Goal: Answer question/provide support: Share knowledge or assist other users

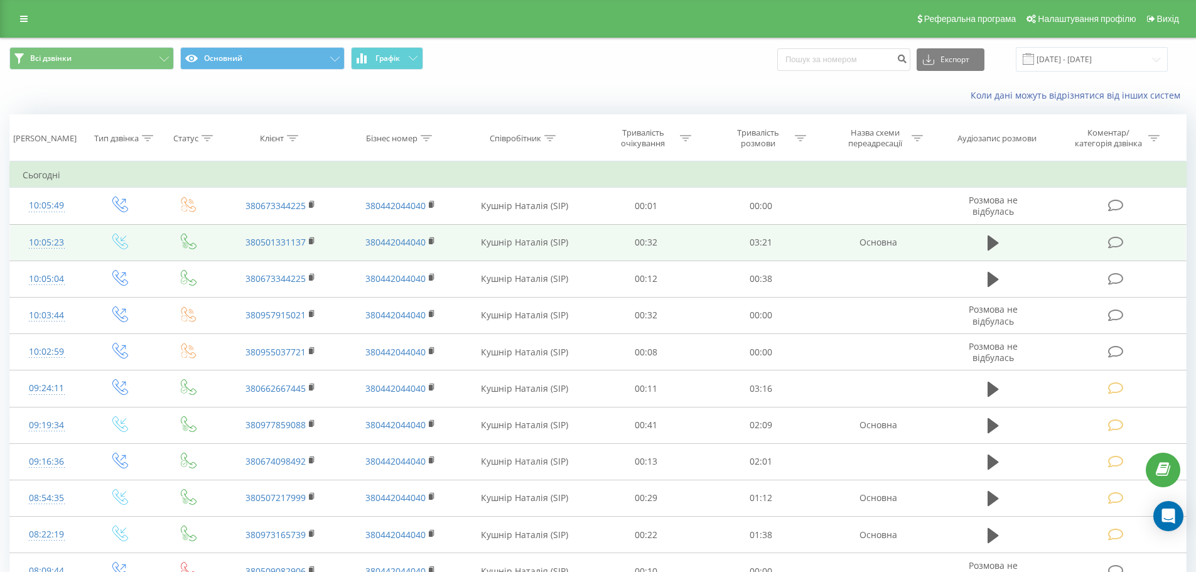
click at [1114, 245] on icon at bounding box center [1116, 242] width 16 height 13
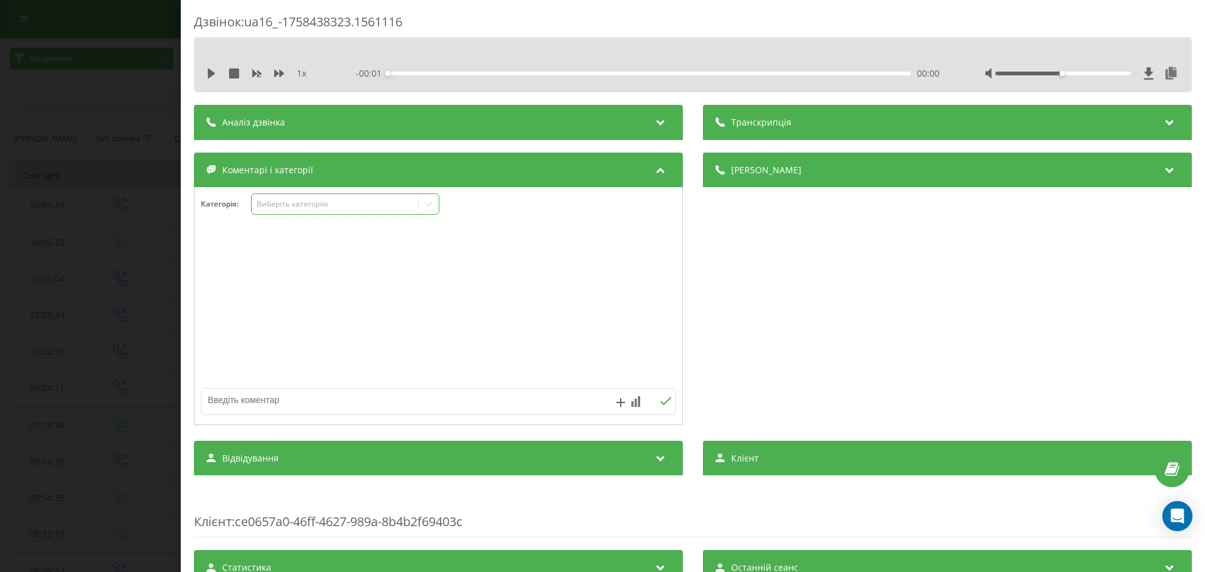
click at [426, 205] on icon at bounding box center [428, 204] width 13 height 13
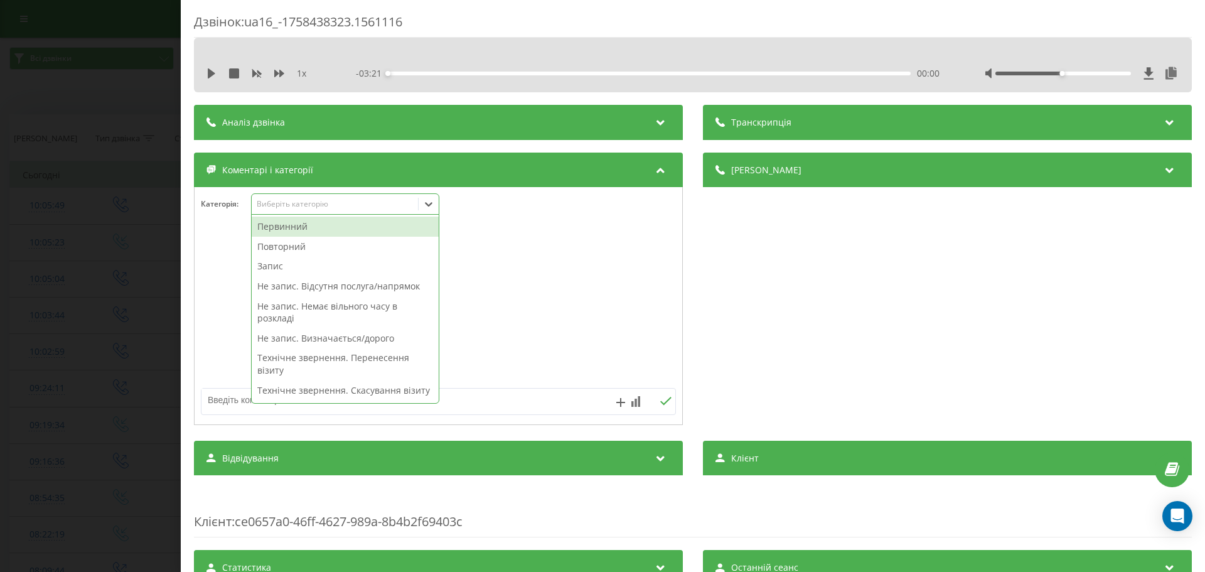
click at [301, 229] on div "Первинний" at bounding box center [345, 227] width 187 height 20
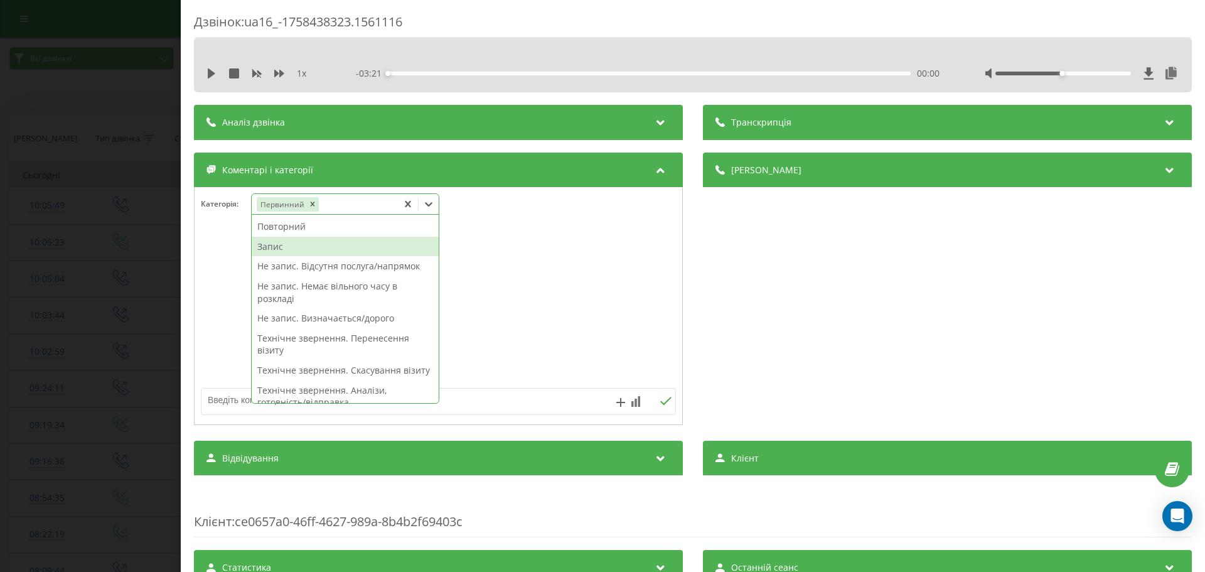
click at [278, 248] on div "Запис" at bounding box center [345, 247] width 187 height 20
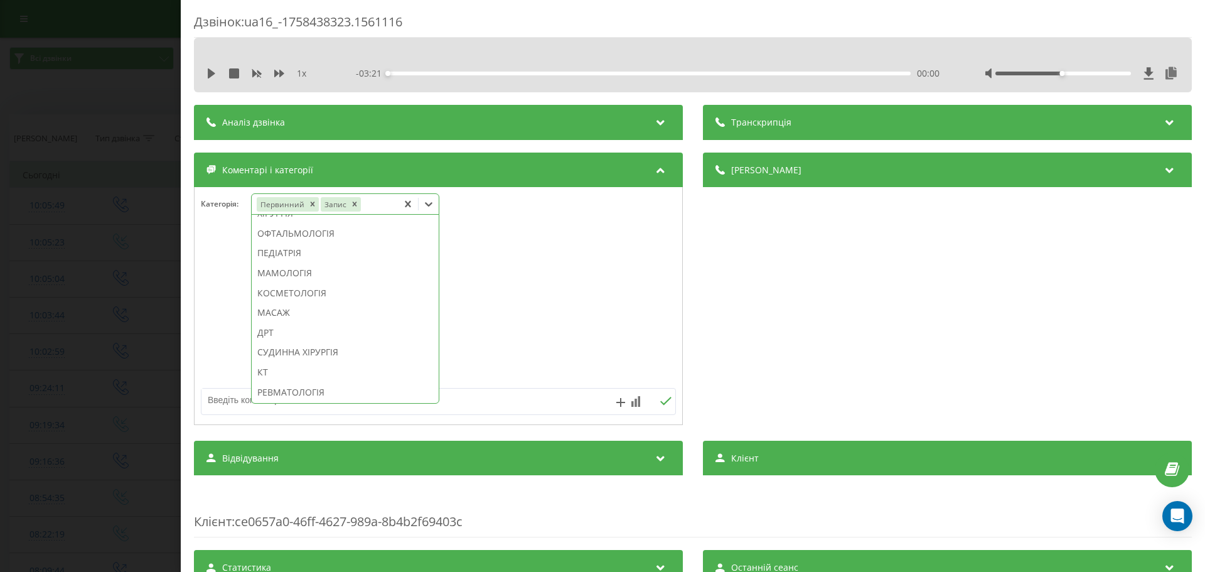
scroll to position [698, 0]
click at [297, 299] on div "КОСМЕТОЛОГІЯ" at bounding box center [345, 289] width 187 height 20
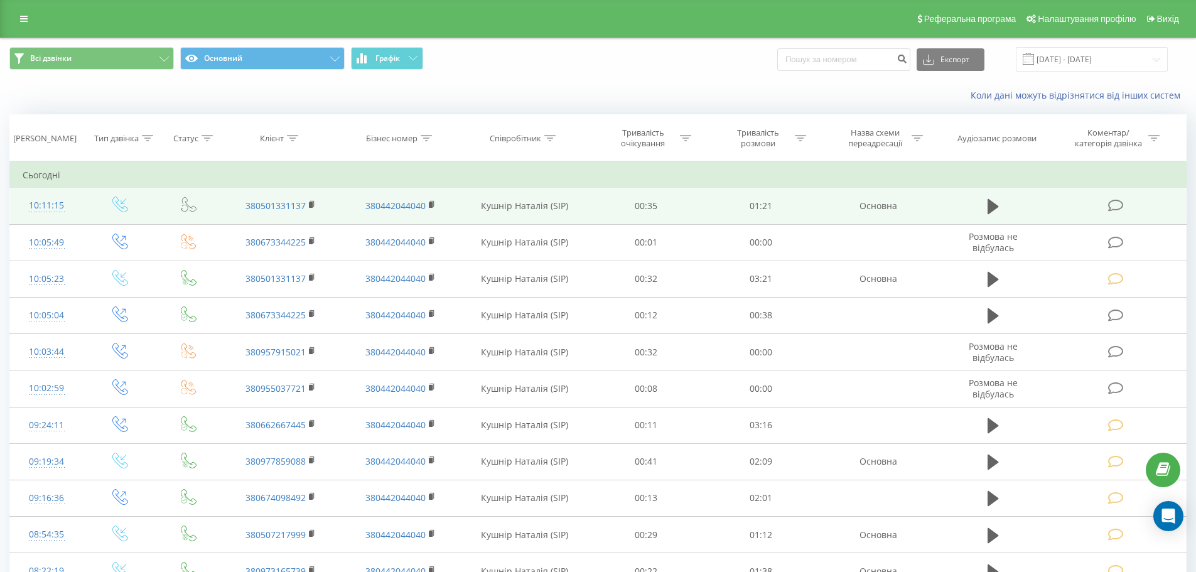
click at [1116, 208] on icon at bounding box center [1116, 205] width 16 height 13
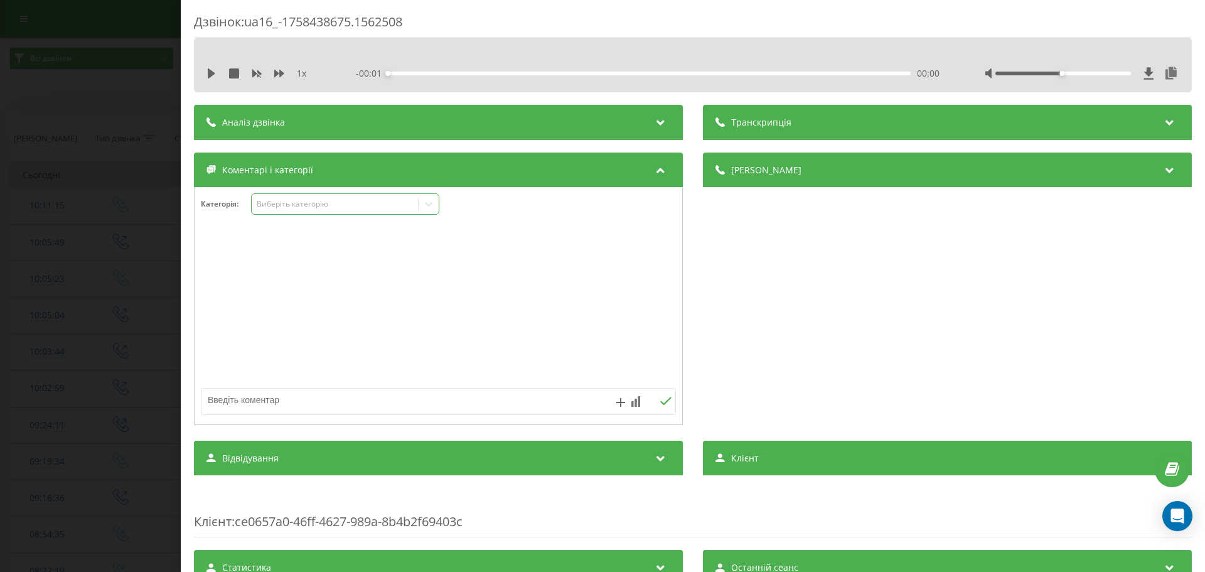
click at [431, 205] on icon at bounding box center [429, 204] width 8 height 4
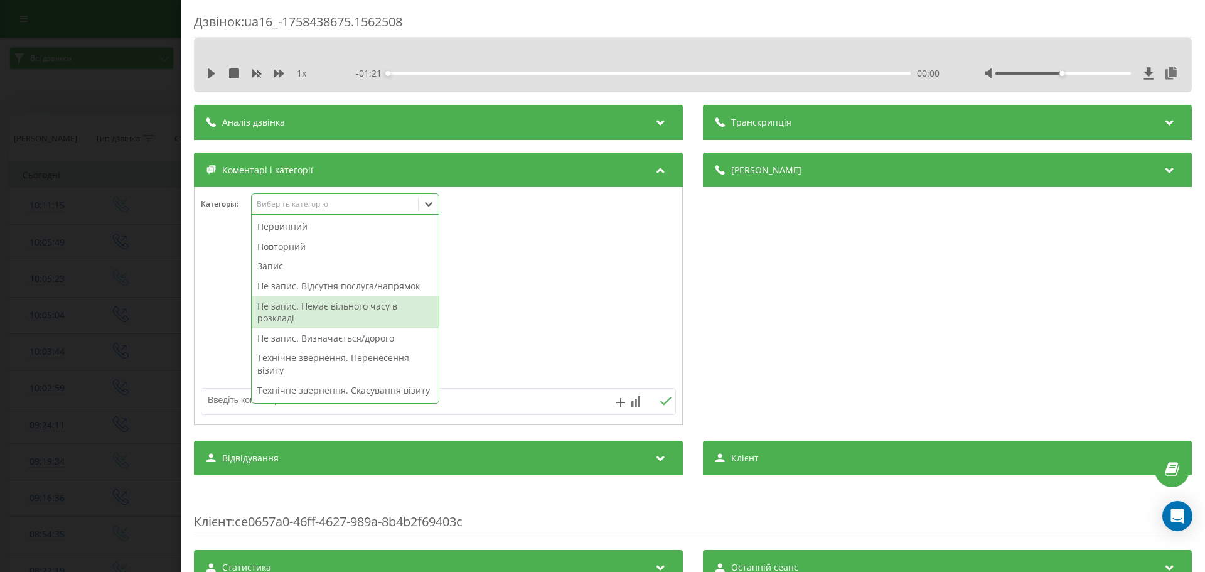
click at [285, 309] on div "Не запис. Немає вільного часу в розкладі" at bounding box center [345, 312] width 187 height 32
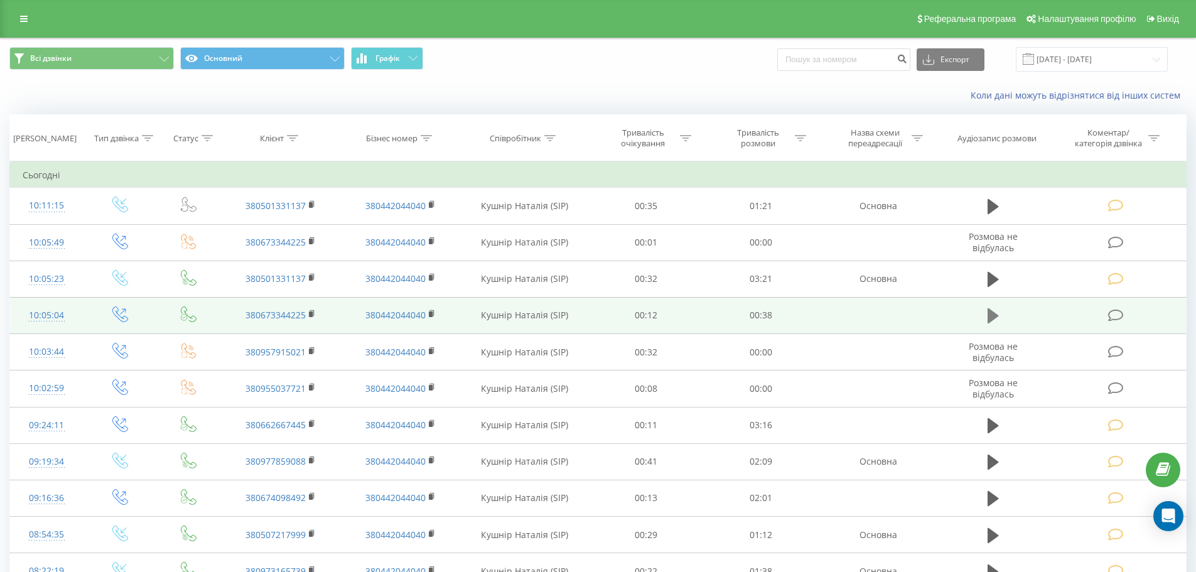
click at [986, 315] on button at bounding box center [993, 315] width 19 height 19
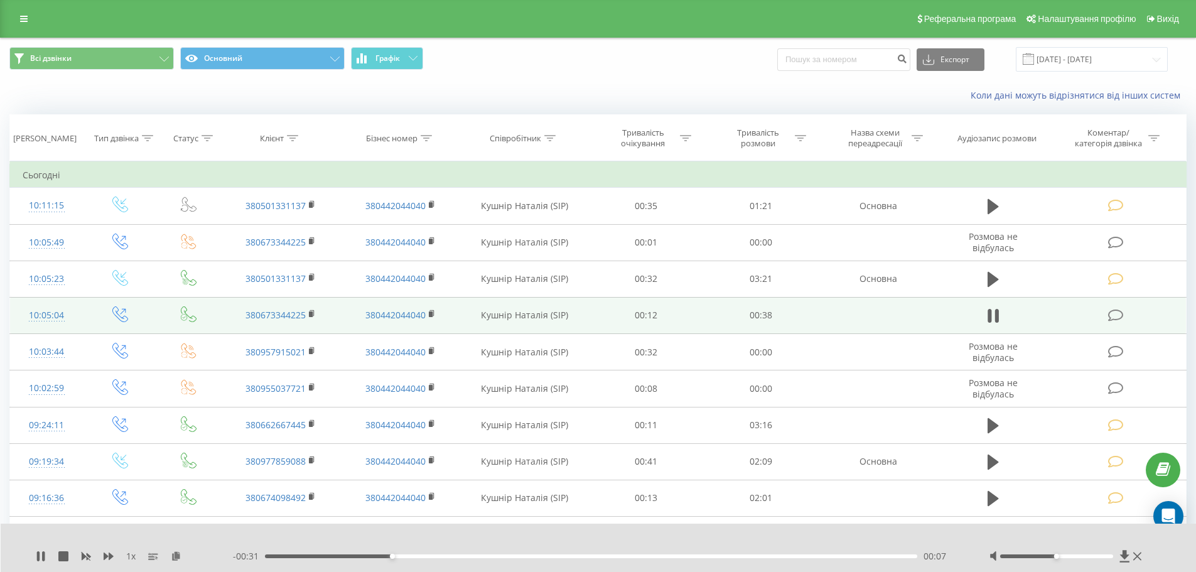
click at [1116, 311] on icon at bounding box center [1116, 315] width 16 height 13
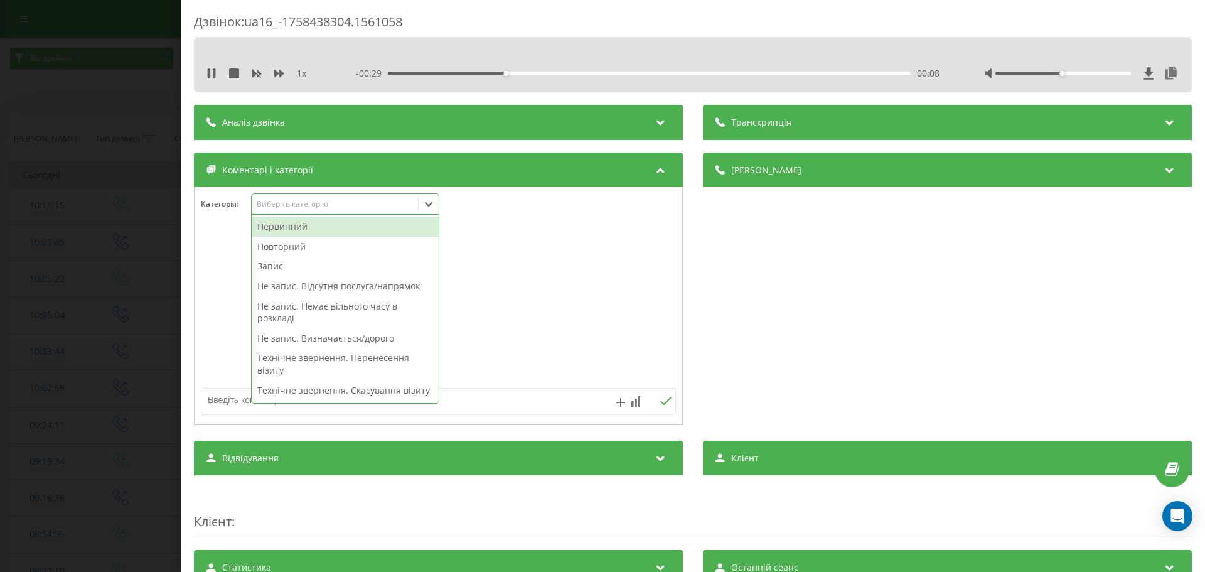
click at [430, 203] on icon at bounding box center [428, 204] width 13 height 13
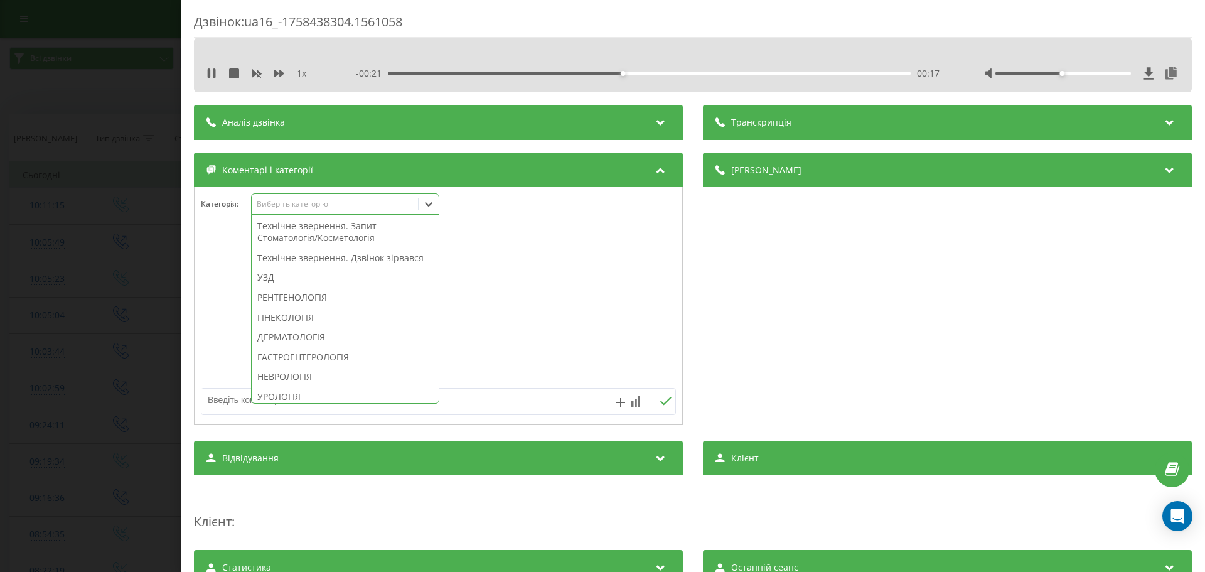
scroll to position [377, 0]
click at [365, 264] on div "Технічне звернення. Дзвінок зірвався" at bounding box center [345, 254] width 187 height 20
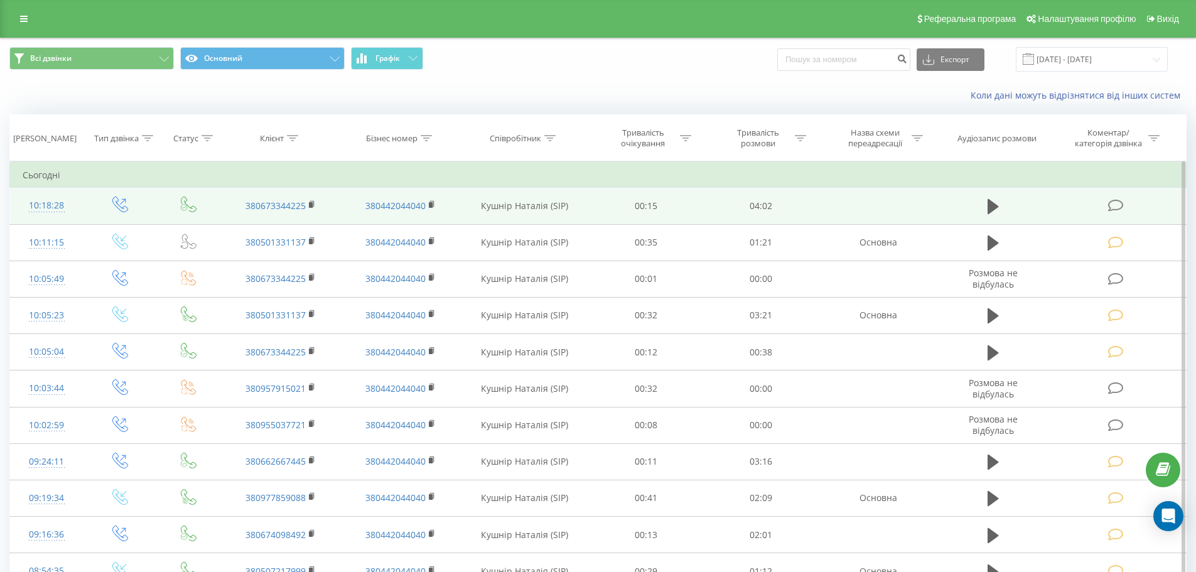
click at [1114, 204] on icon at bounding box center [1116, 205] width 16 height 13
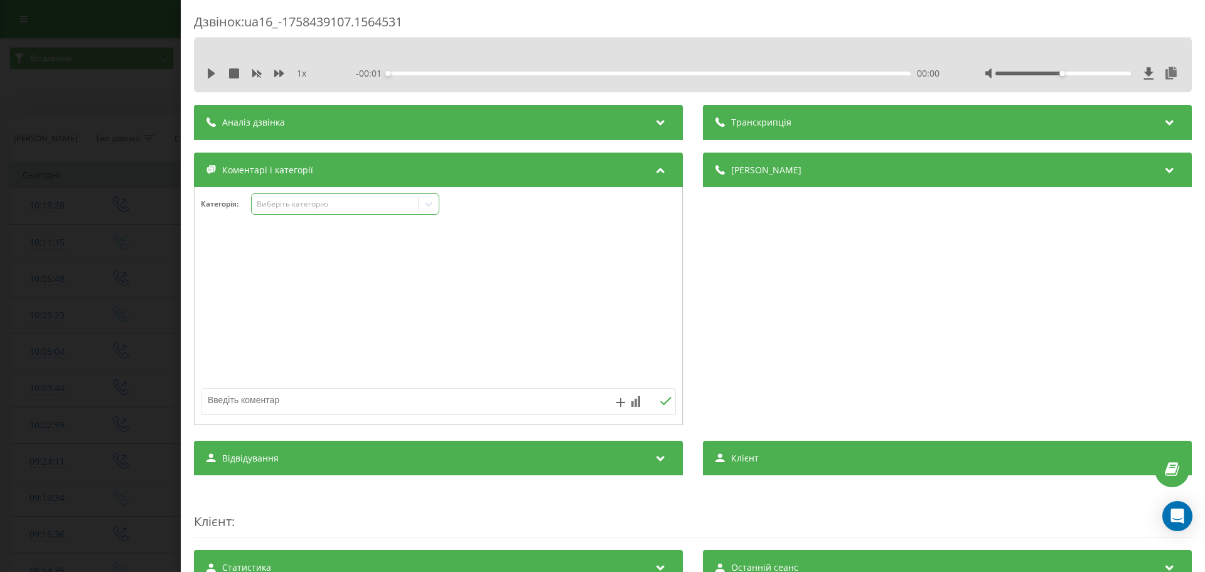
click at [427, 207] on icon at bounding box center [428, 204] width 13 height 13
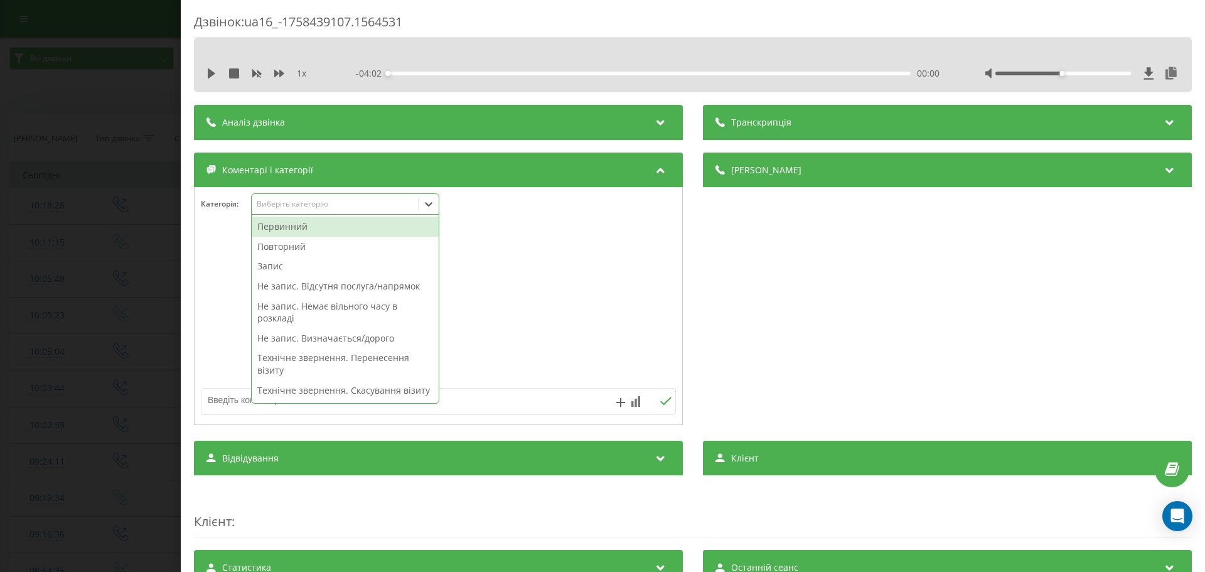
click at [299, 227] on div "Первинний" at bounding box center [345, 227] width 187 height 20
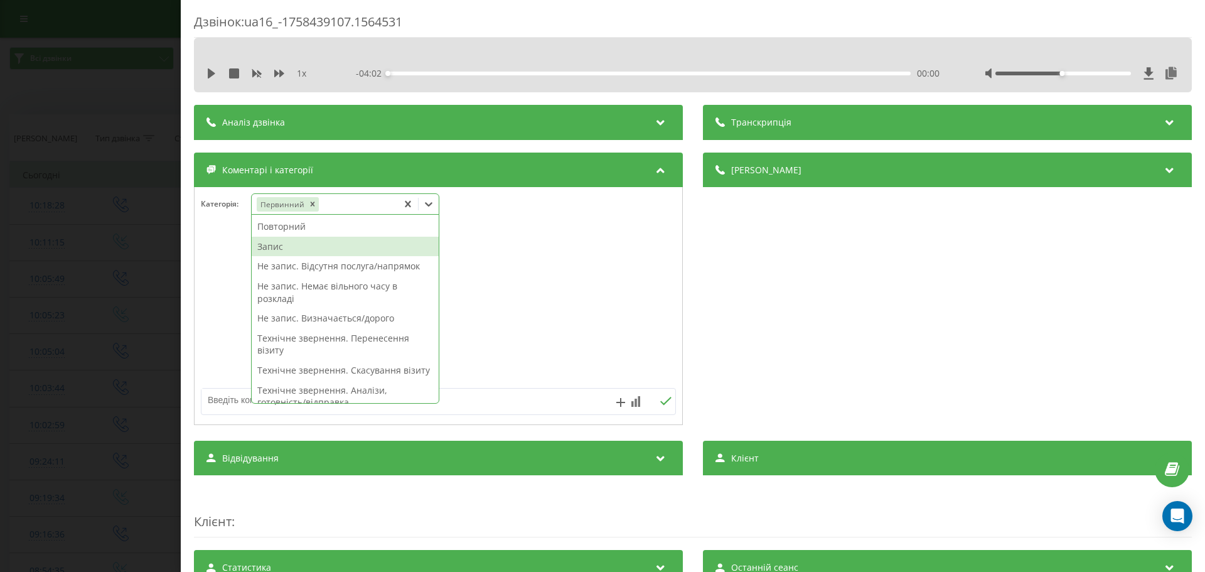
click at [287, 247] on div "Запис" at bounding box center [345, 247] width 187 height 20
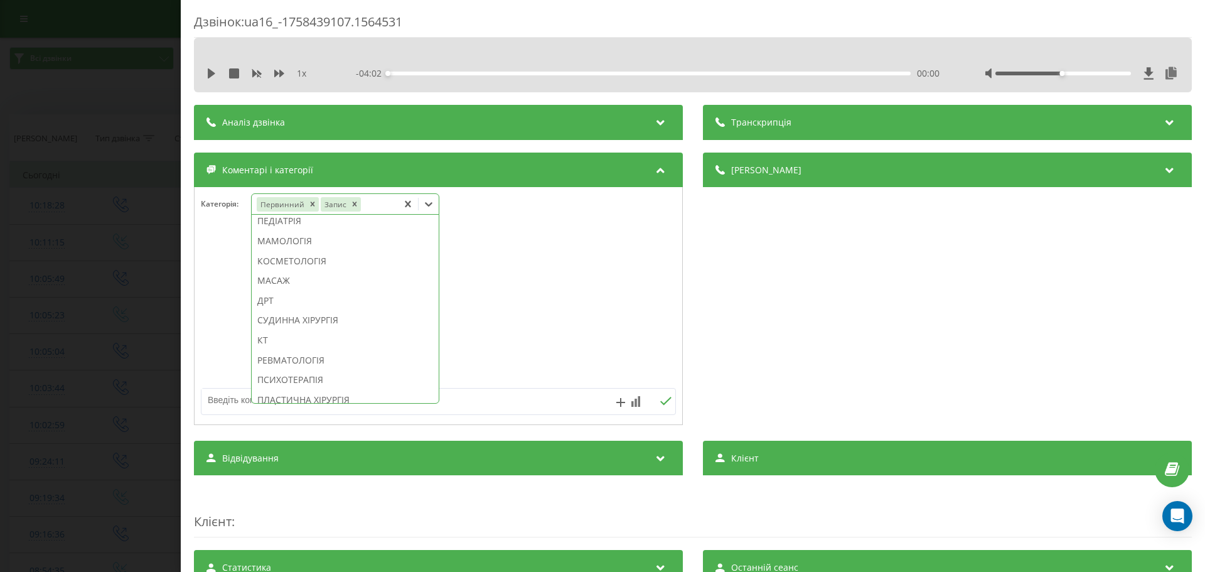
scroll to position [738, 0]
click at [268, 259] on div "КОСМЕТОЛОГІЯ" at bounding box center [345, 249] width 187 height 20
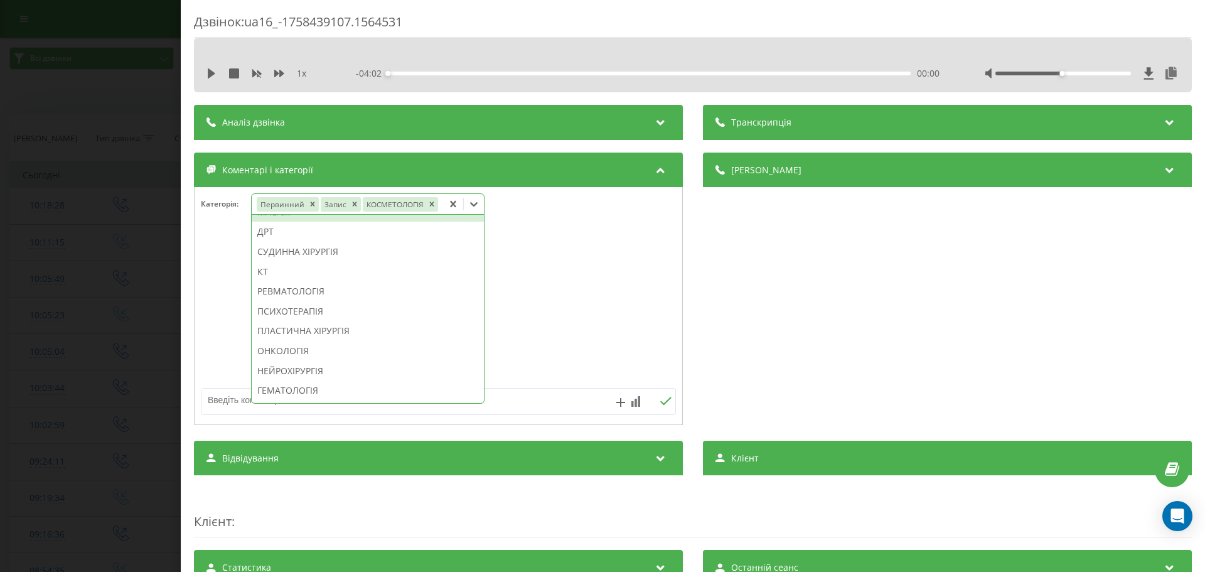
scroll to position [664, 0]
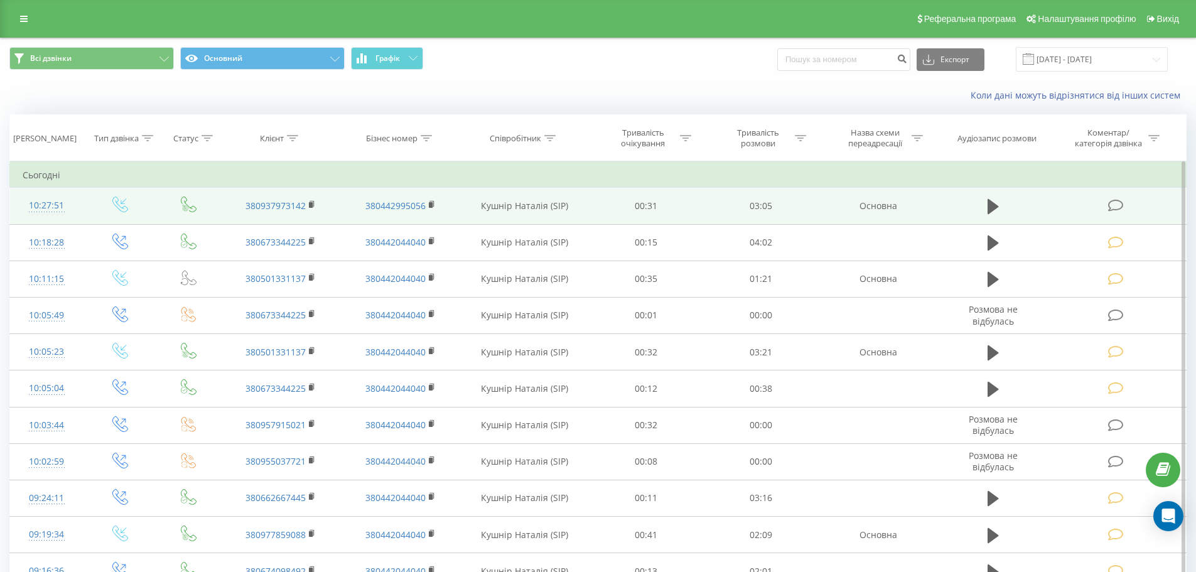
click at [1118, 205] on icon at bounding box center [1116, 205] width 16 height 13
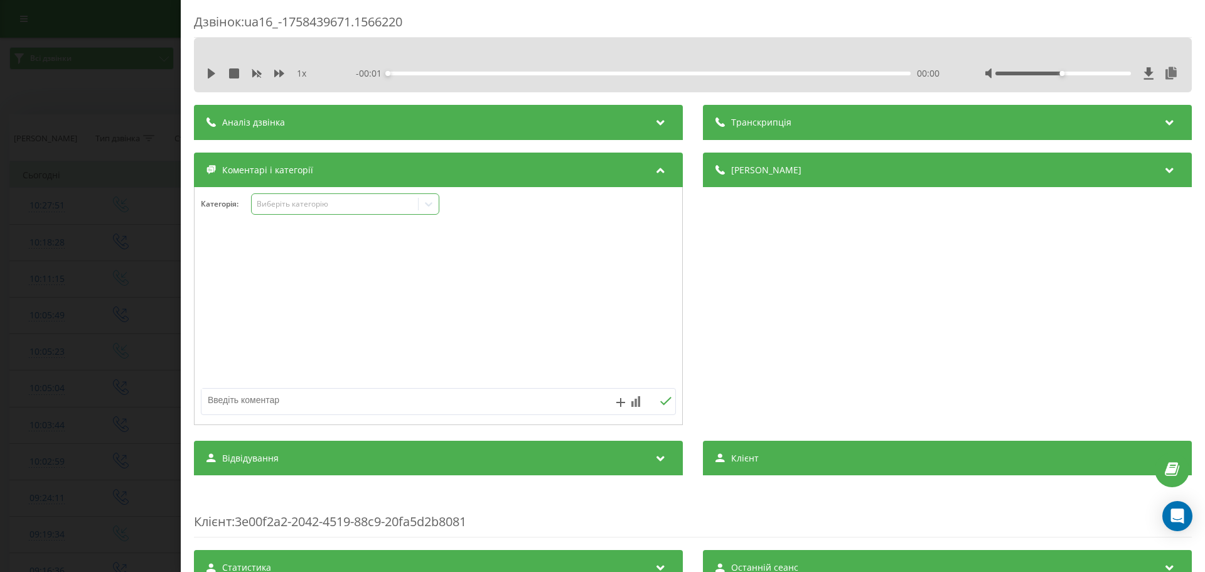
click at [429, 205] on icon at bounding box center [429, 204] width 8 height 4
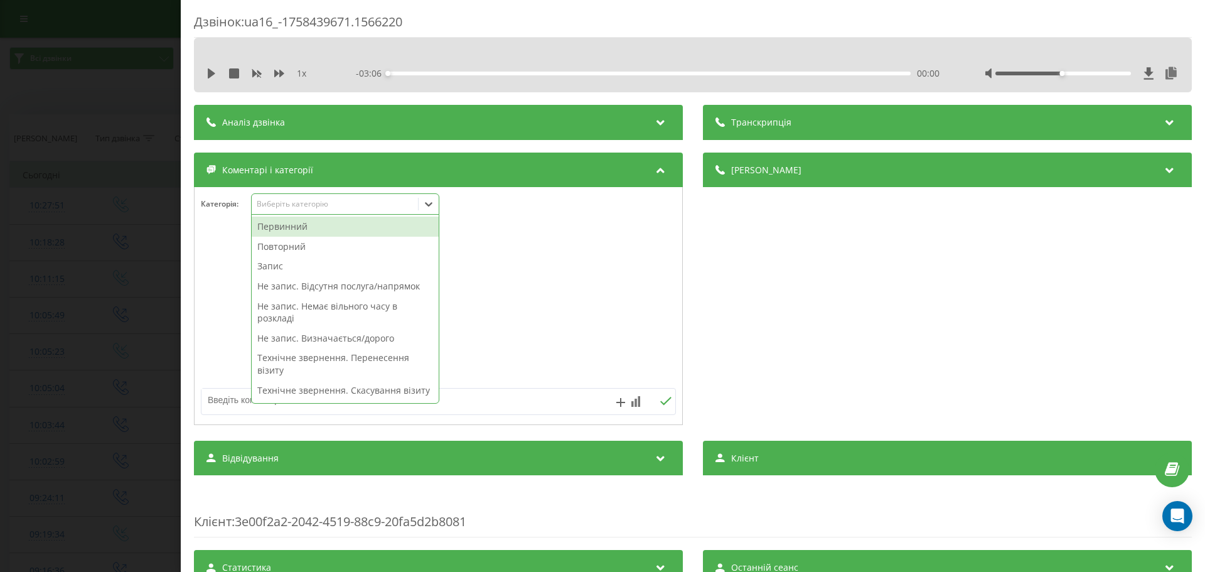
click at [288, 224] on div "Первинний" at bounding box center [345, 227] width 187 height 20
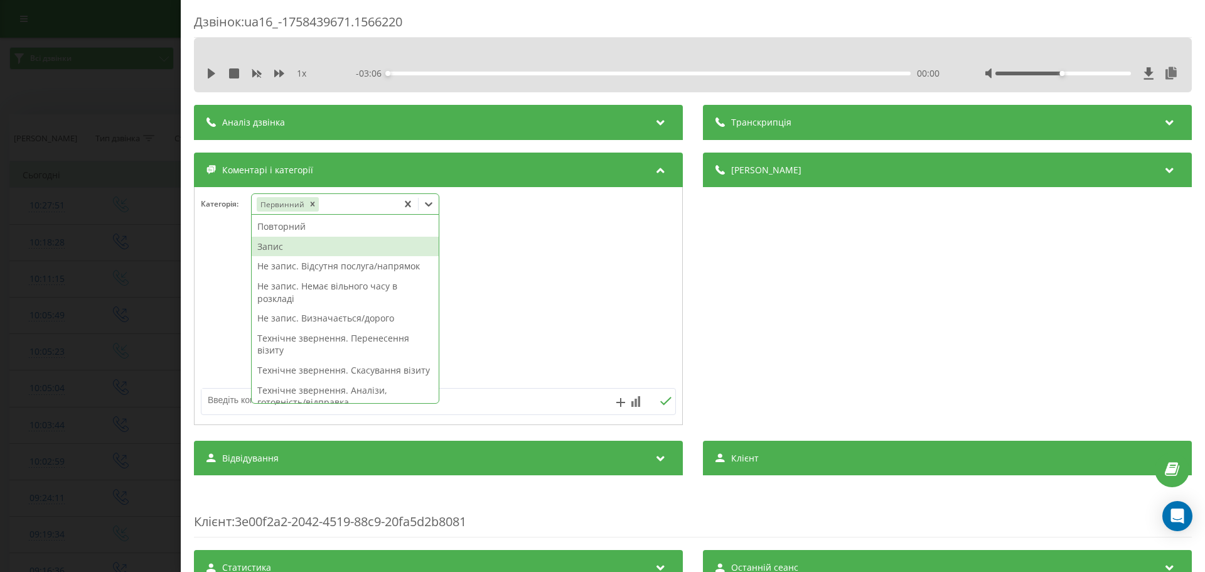
click at [272, 245] on div "Запис" at bounding box center [345, 247] width 187 height 20
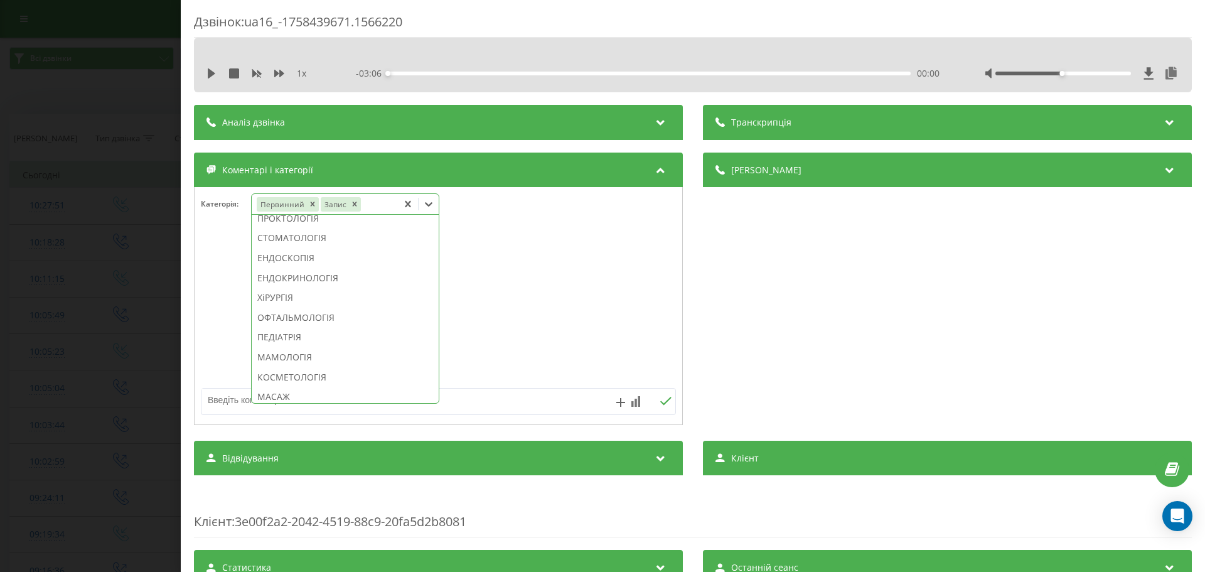
scroll to position [622, 0]
click at [282, 335] on div "ПЕДІАТРІЯ" at bounding box center [345, 325] width 187 height 20
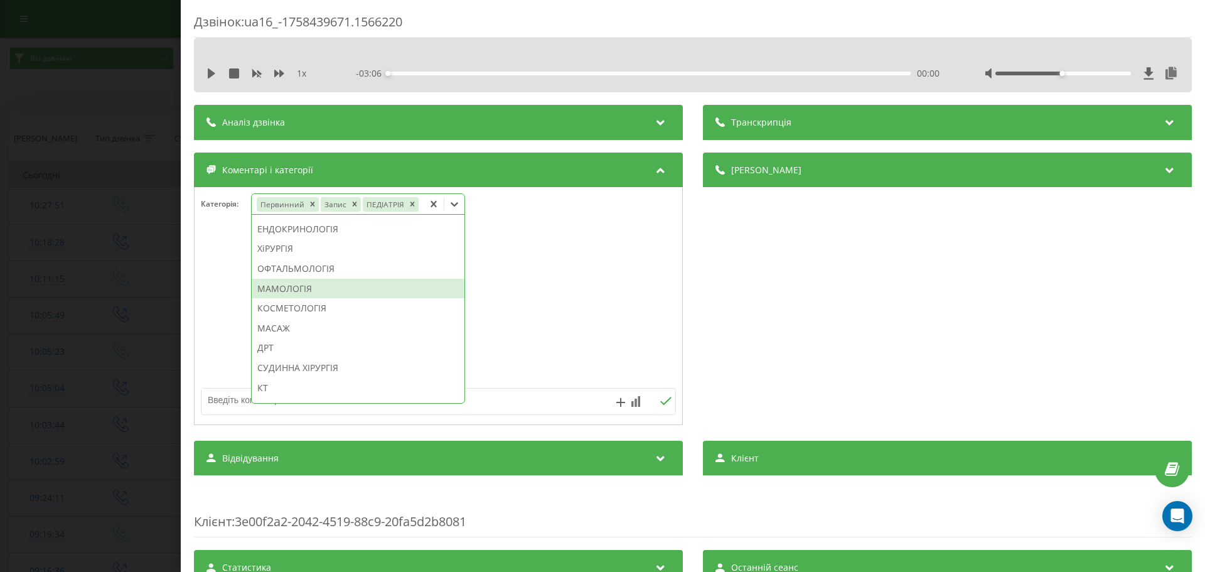
scroll to position [548, 0]
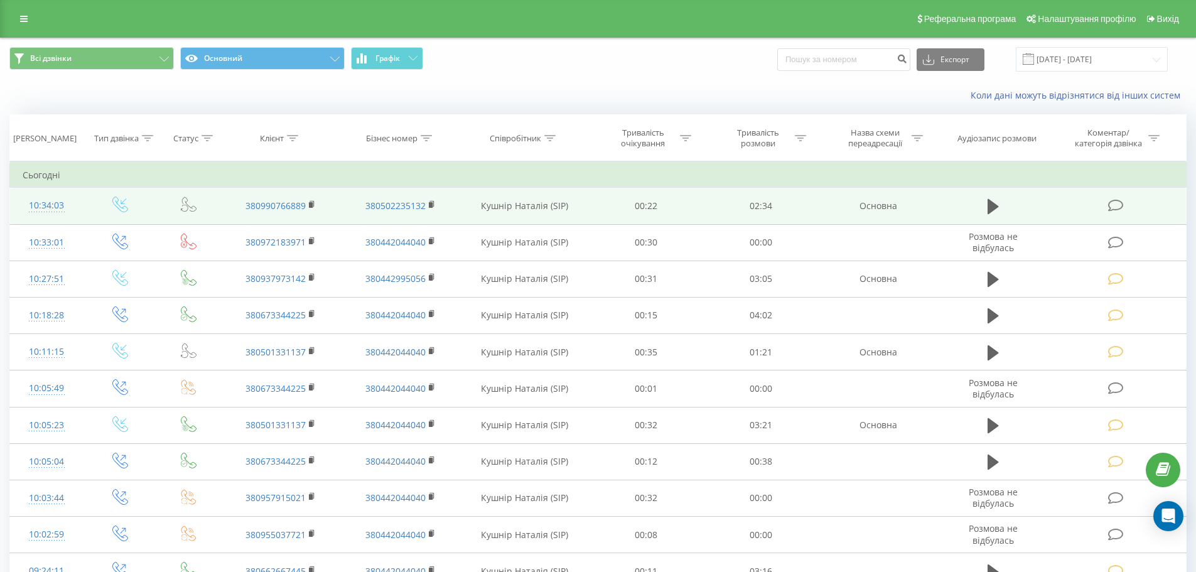
click at [1114, 205] on icon at bounding box center [1116, 205] width 16 height 13
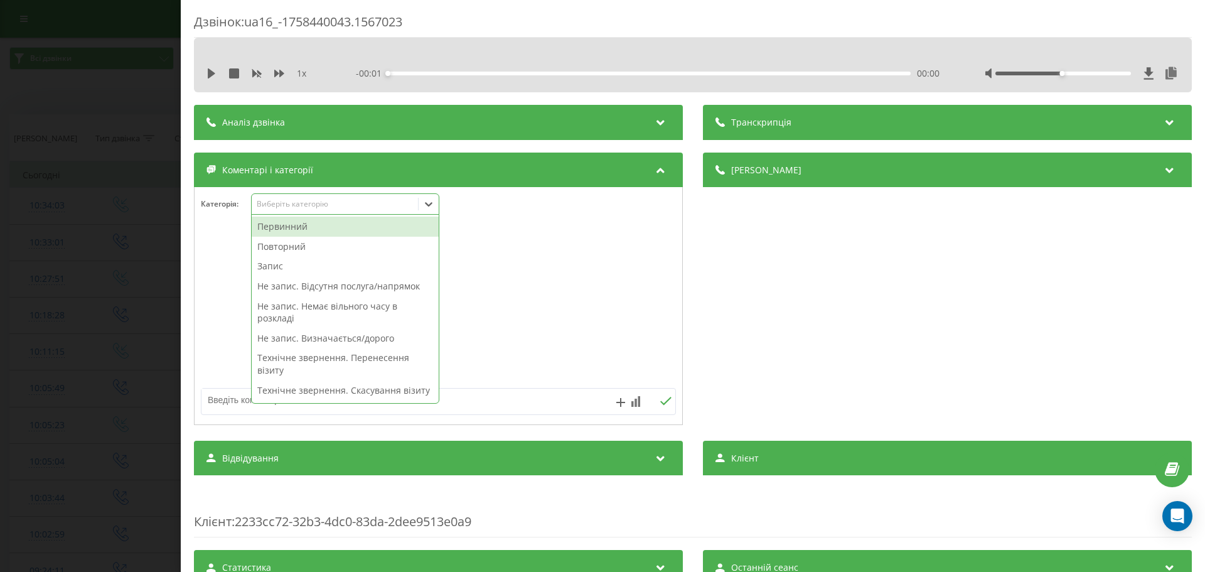
click at [431, 203] on icon at bounding box center [428, 204] width 13 height 13
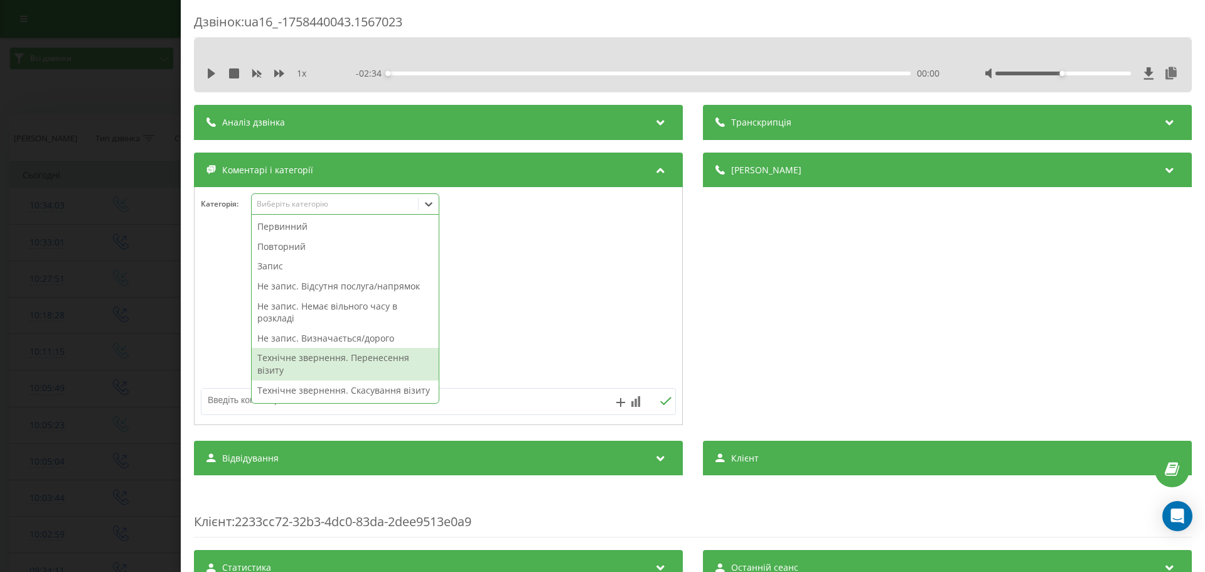
click at [370, 357] on div "Технічне звернення. Перенесення візиту" at bounding box center [345, 364] width 187 height 32
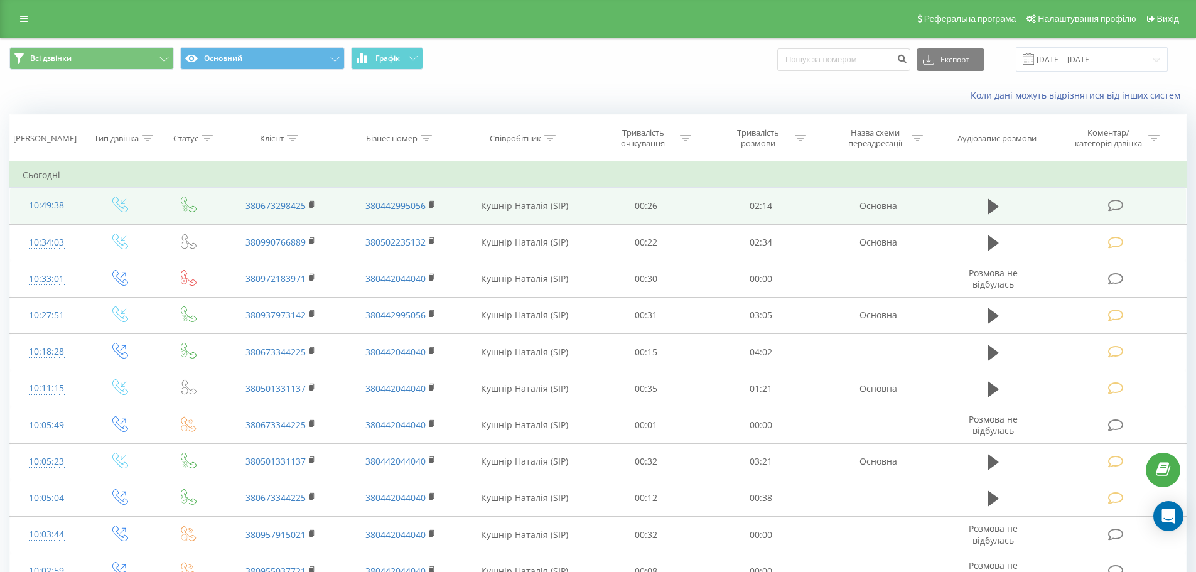
click at [1114, 205] on icon at bounding box center [1116, 205] width 16 height 13
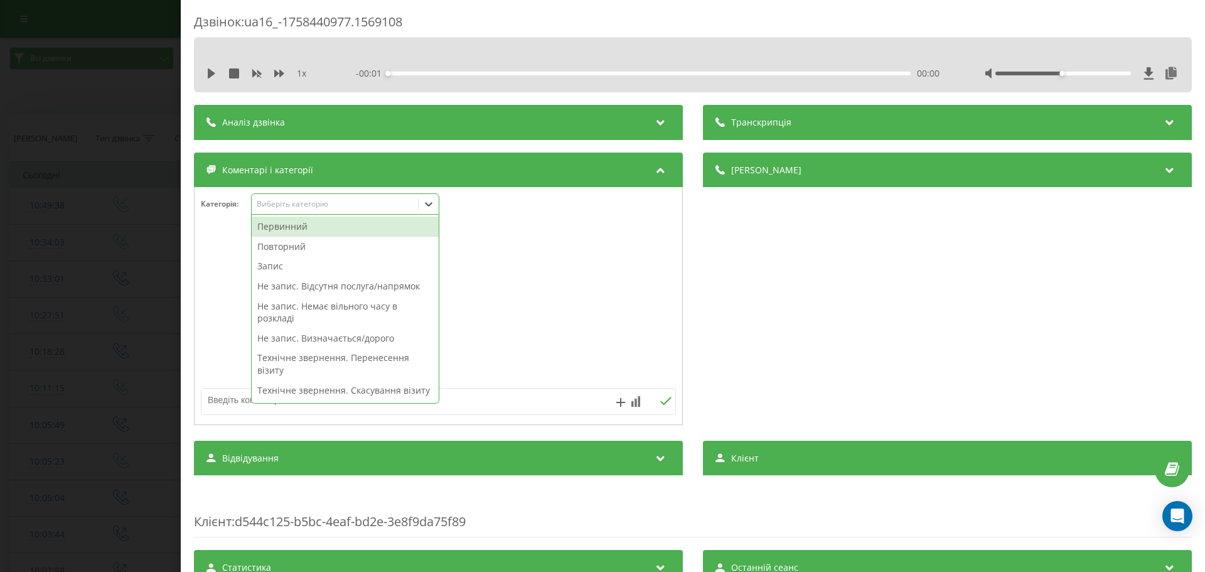
click at [428, 206] on icon at bounding box center [428, 204] width 13 height 13
click at [279, 229] on div "Первинний" at bounding box center [345, 227] width 187 height 20
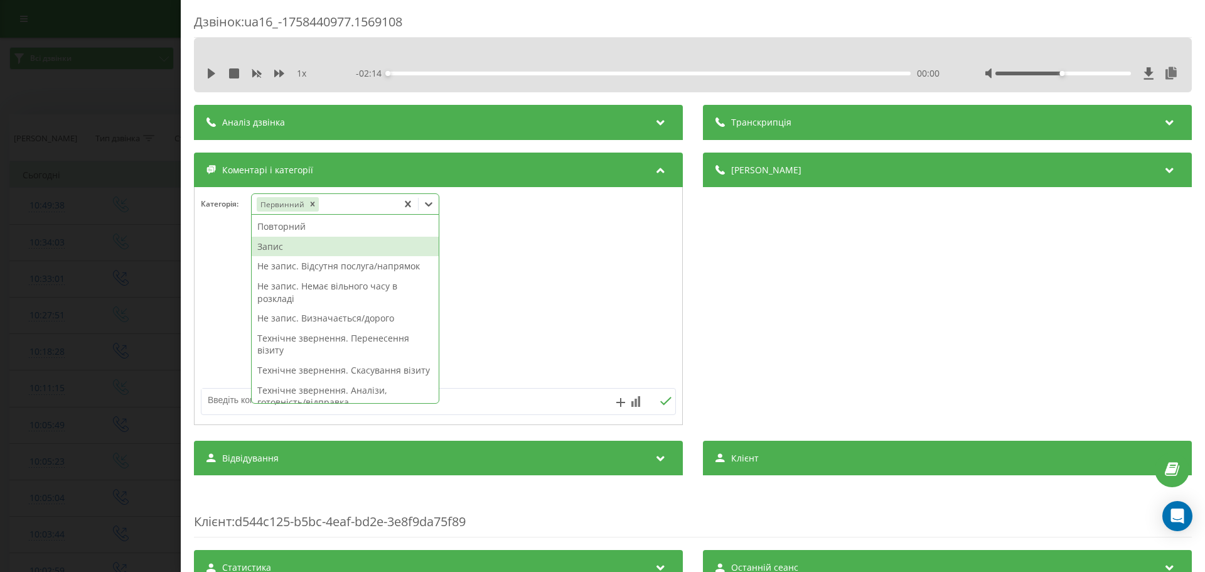
click at [284, 247] on div "Запис" at bounding box center [345, 247] width 187 height 20
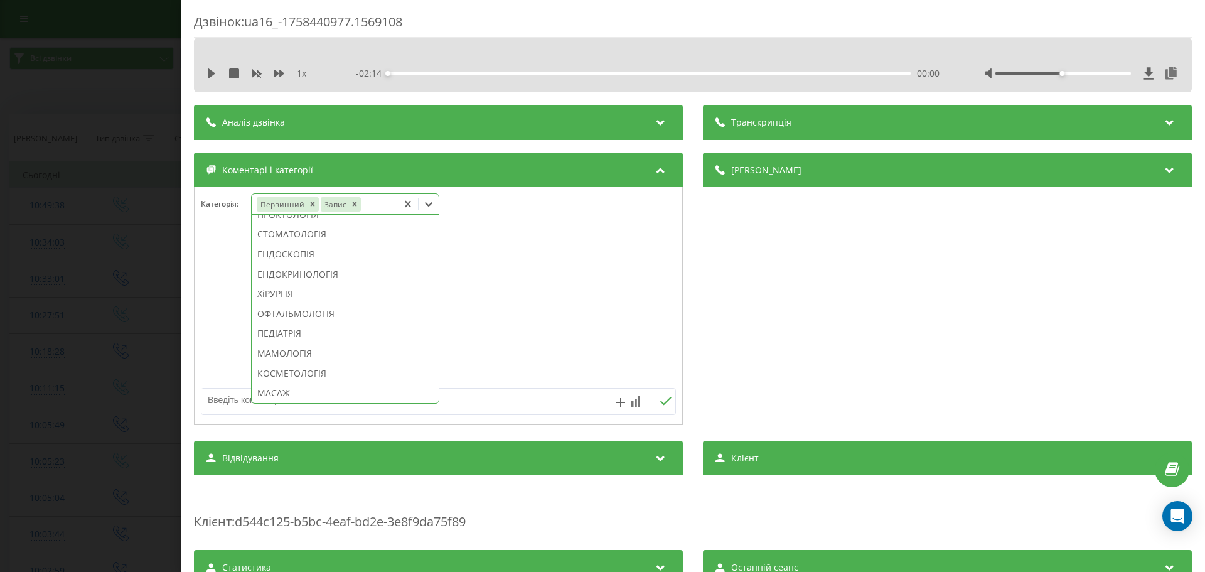
scroll to position [586, 0]
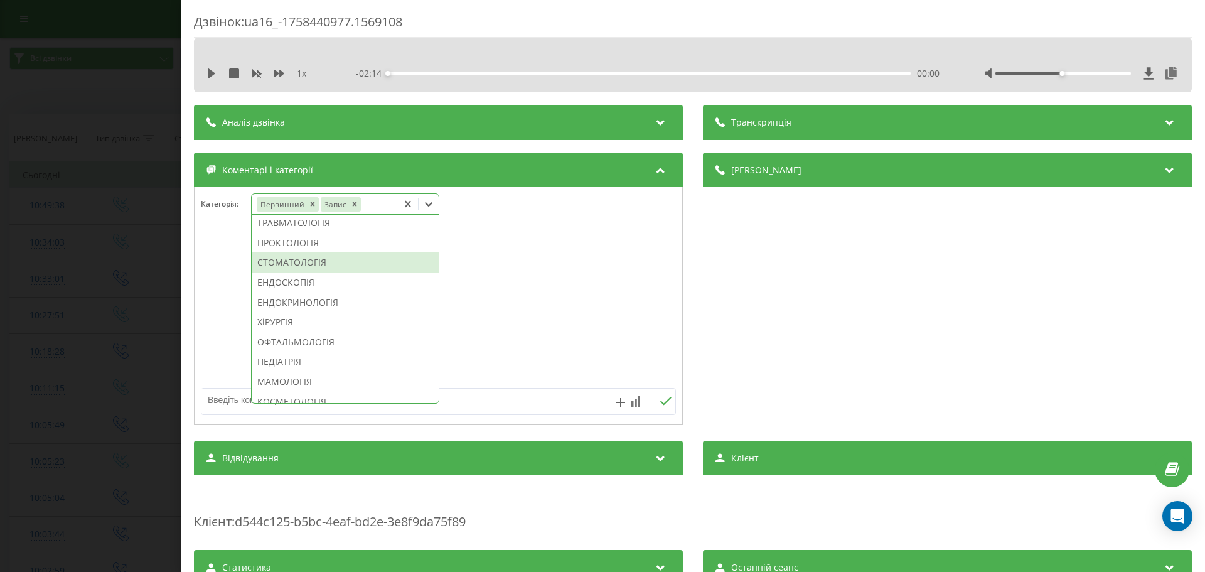
click at [323, 272] on div "СТОМАТОЛОГІЯ" at bounding box center [345, 262] width 187 height 20
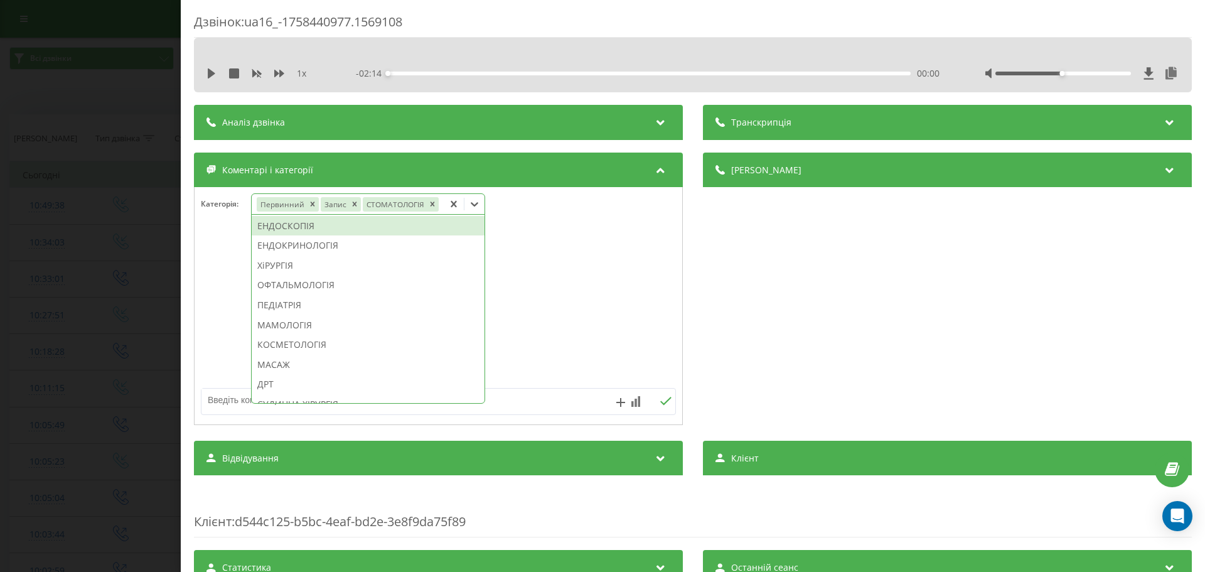
scroll to position [512, 0]
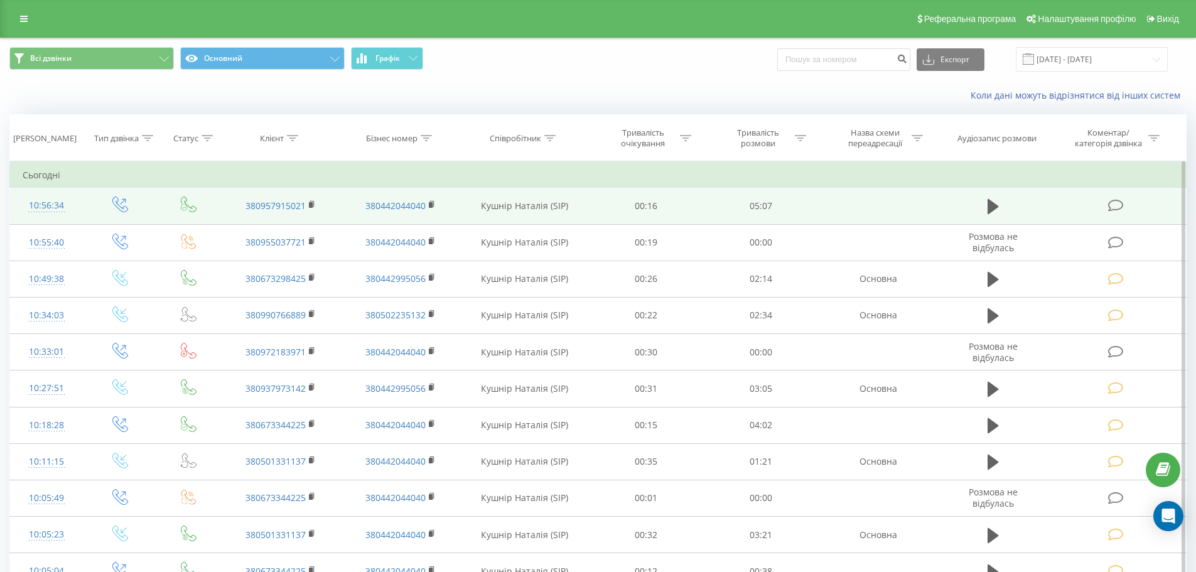
click at [1118, 207] on icon at bounding box center [1116, 205] width 16 height 13
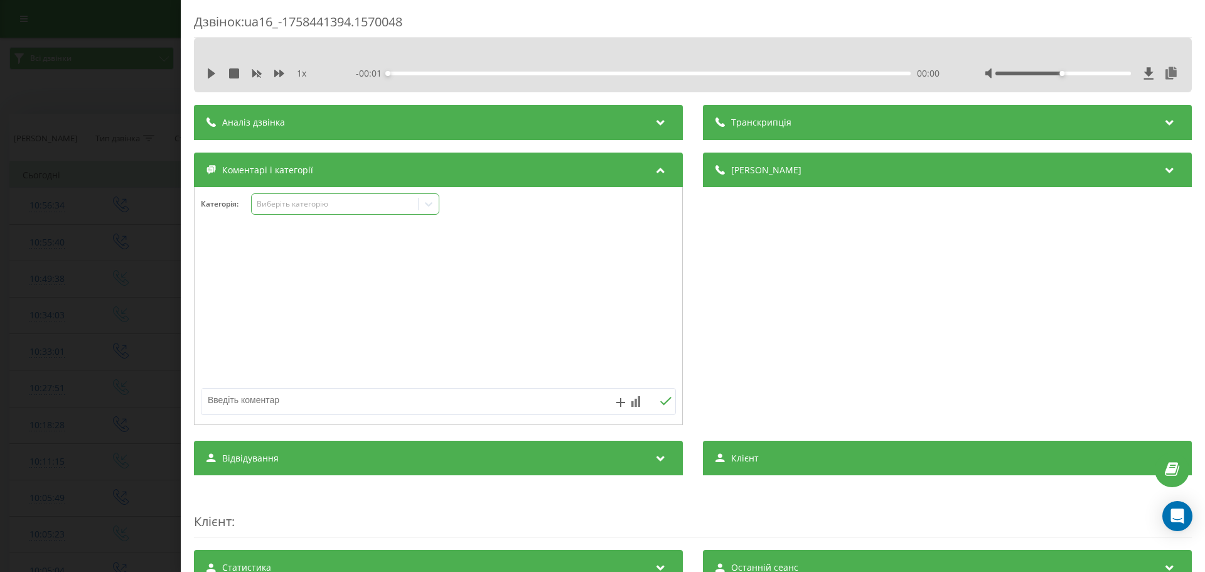
click at [430, 203] on icon at bounding box center [428, 204] width 13 height 13
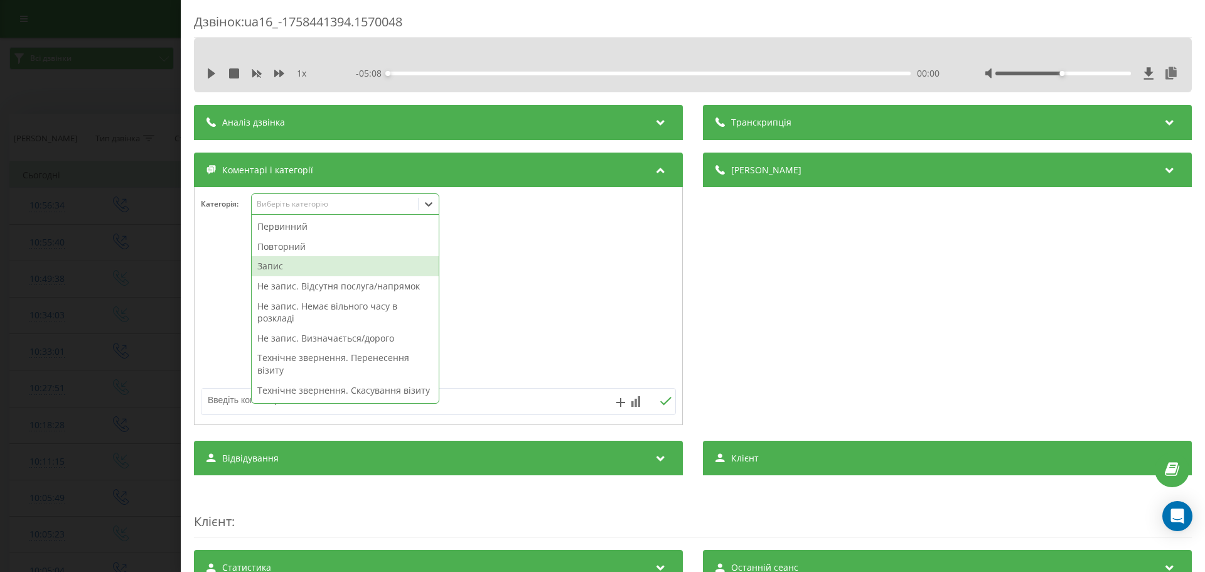
click at [282, 266] on div "Запис" at bounding box center [345, 266] width 187 height 20
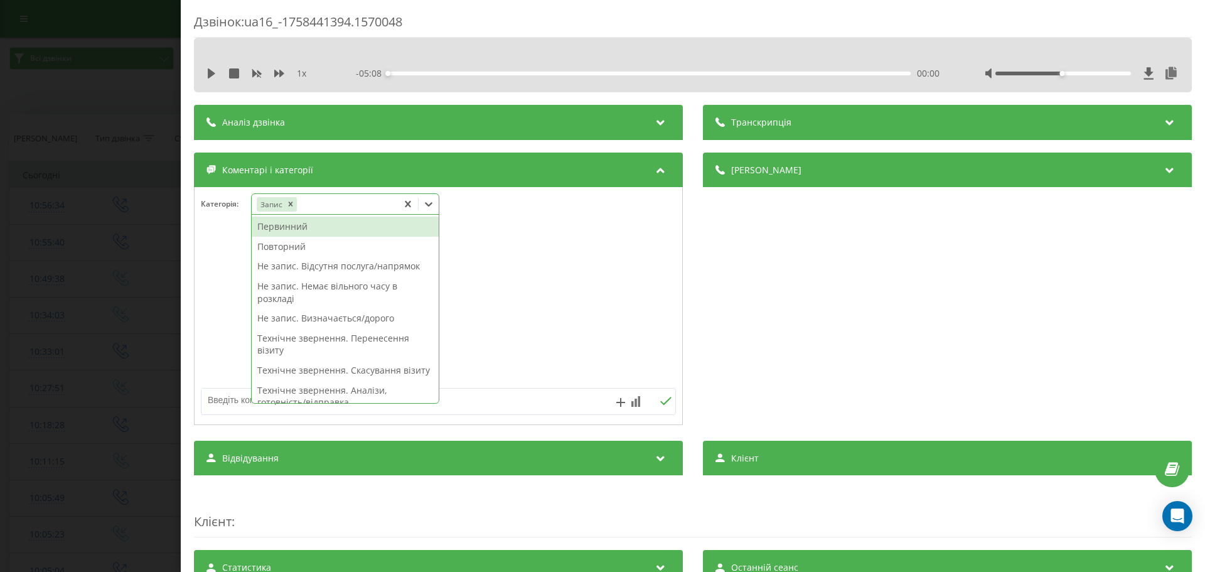
click at [290, 225] on div "Первинний" at bounding box center [345, 227] width 187 height 20
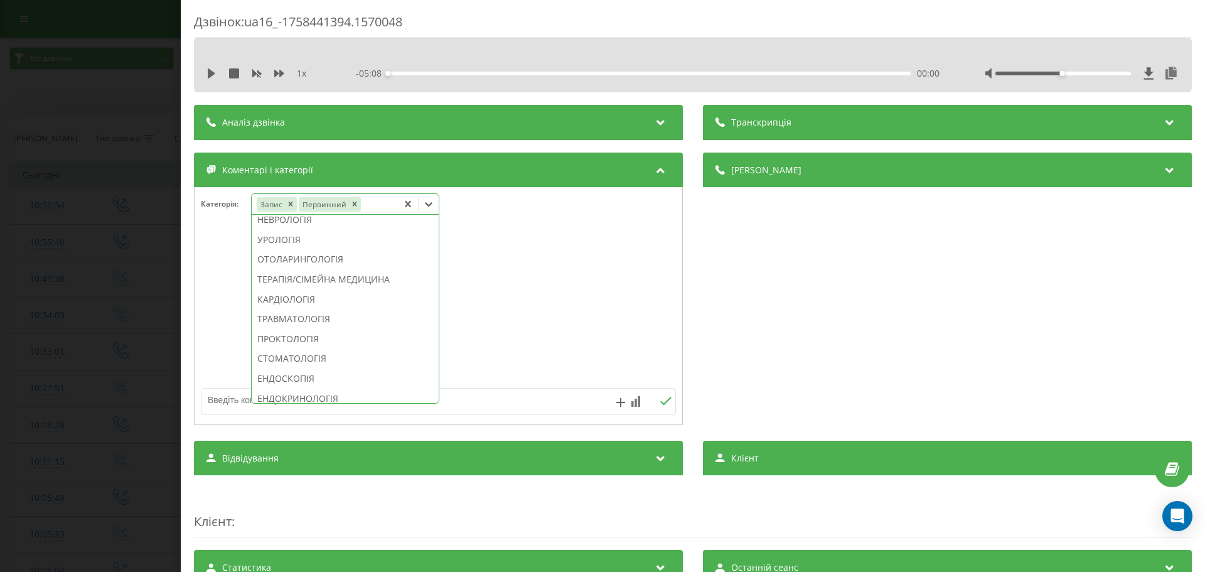
scroll to position [557, 0]
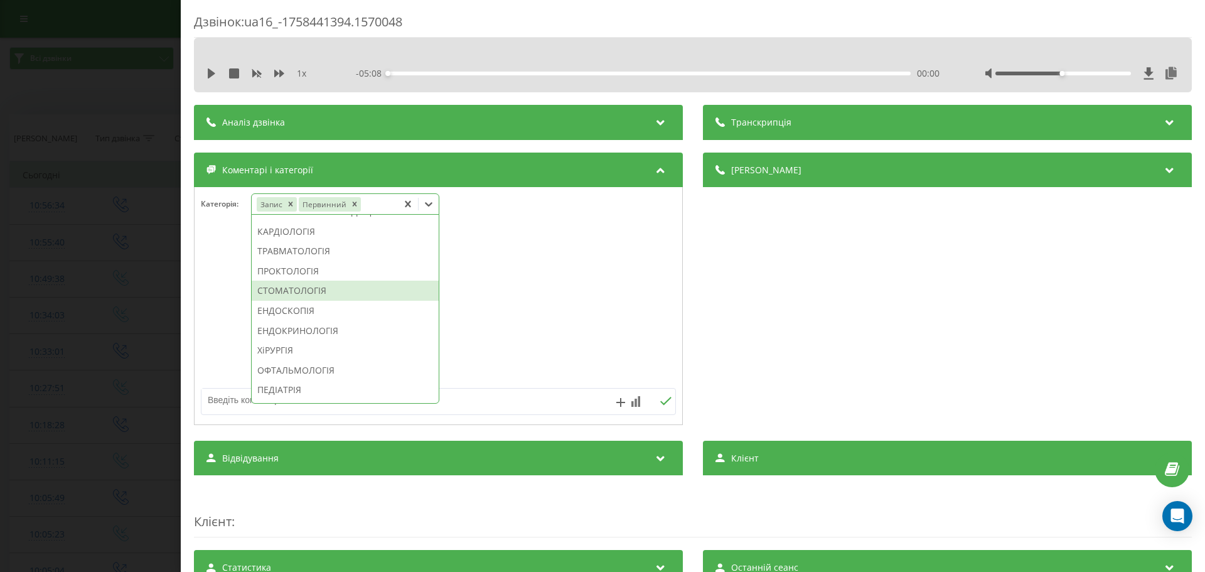
click at [291, 301] on div "СТОМАТОЛОГІЯ" at bounding box center [345, 291] width 187 height 20
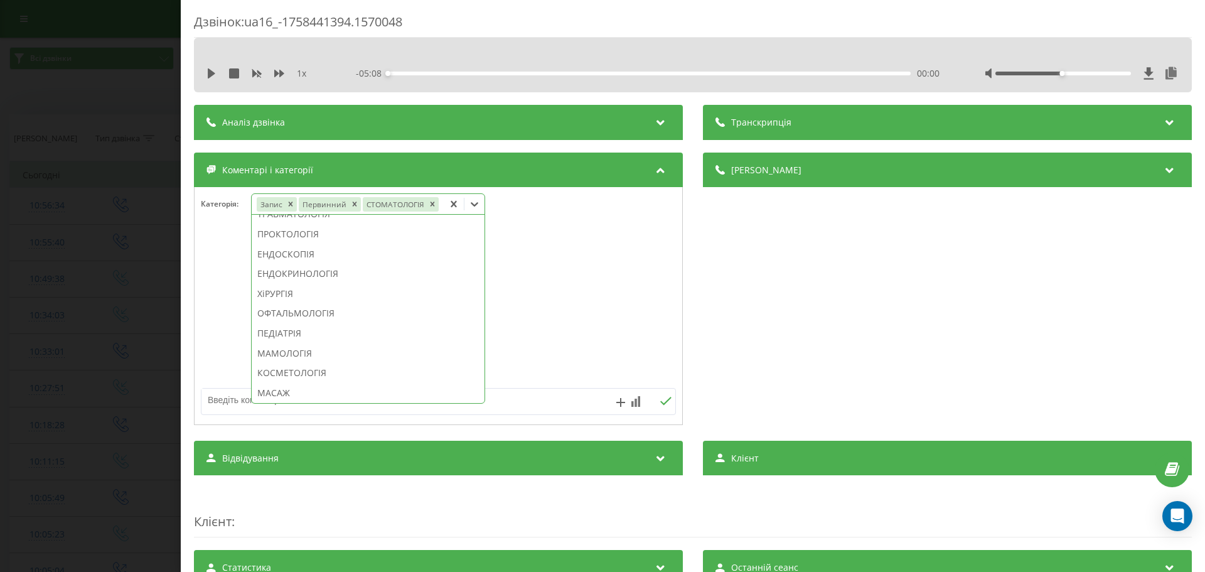
scroll to position [484, 0]
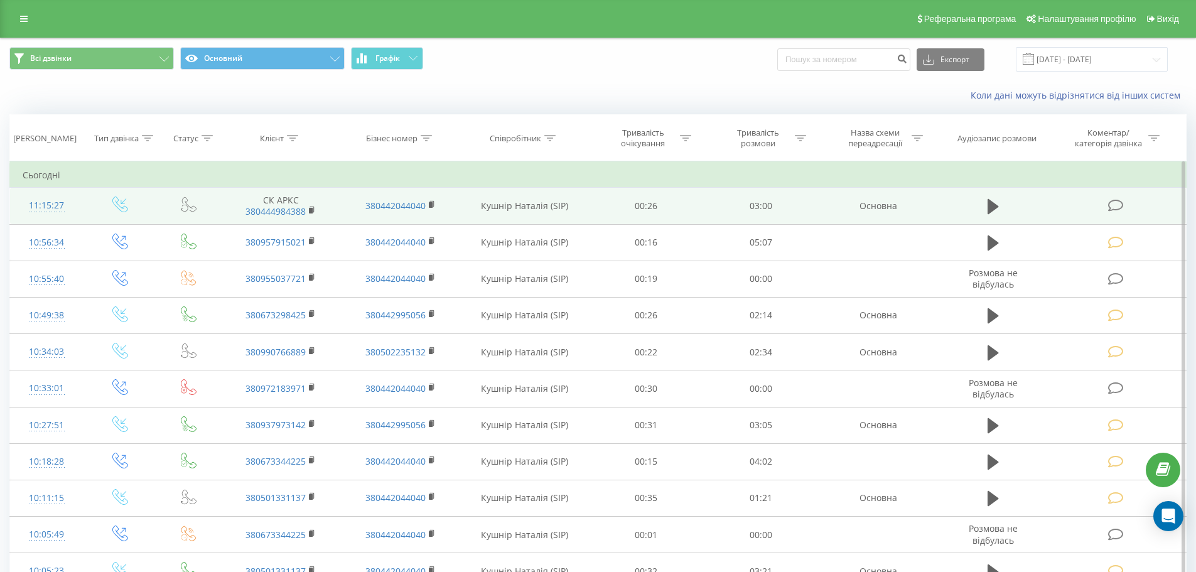
click at [1117, 202] on icon at bounding box center [1116, 205] width 16 height 13
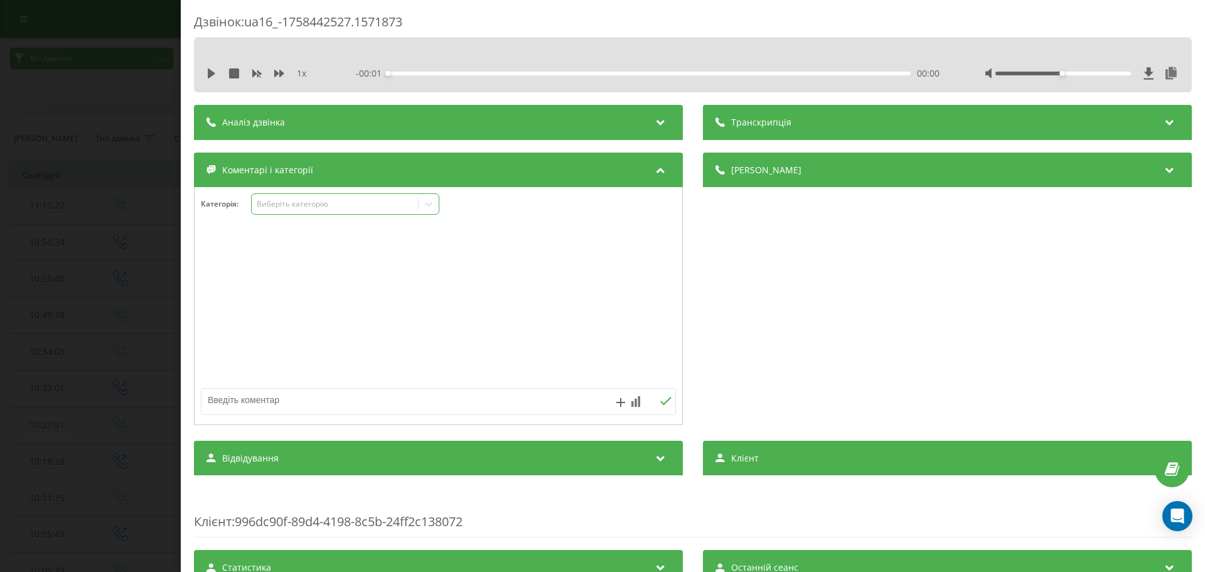
click at [428, 207] on icon at bounding box center [428, 204] width 13 height 13
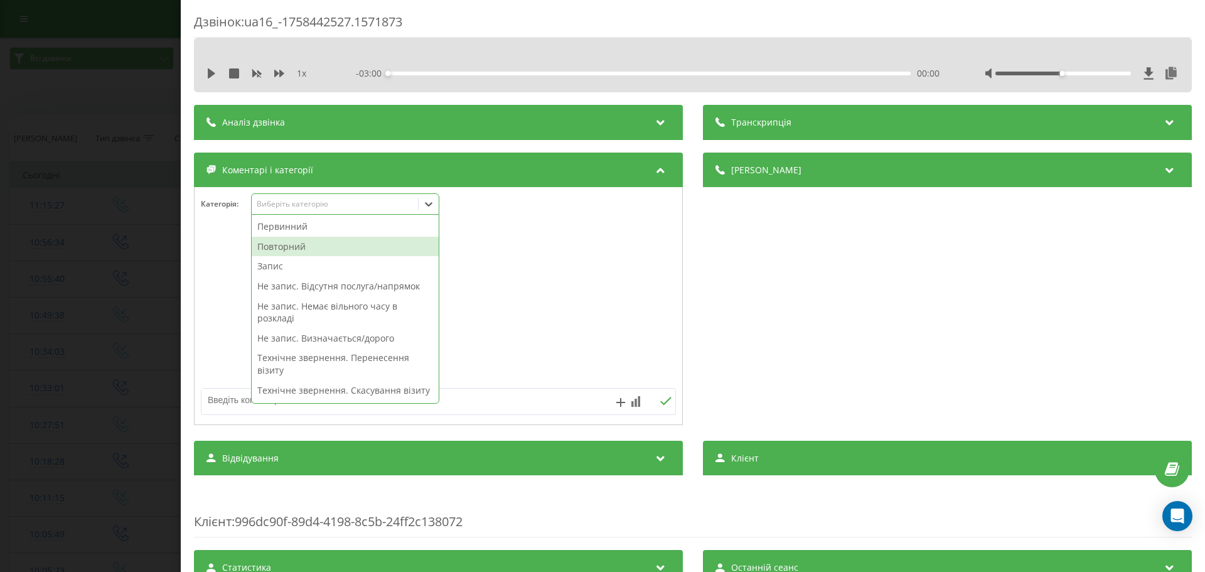
click at [275, 245] on div "Повторний" at bounding box center [345, 247] width 187 height 20
click at [275, 245] on div "Запис" at bounding box center [345, 247] width 187 height 20
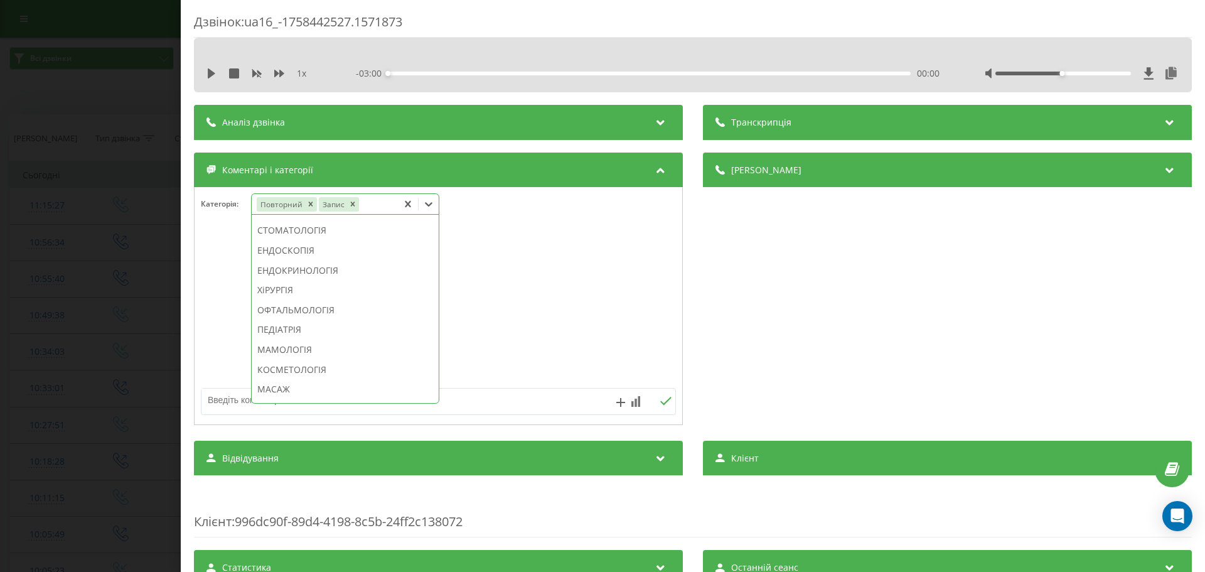
scroll to position [606, 0]
click at [330, 252] on div "СТОМАТОЛОГІЯ" at bounding box center [345, 242] width 187 height 20
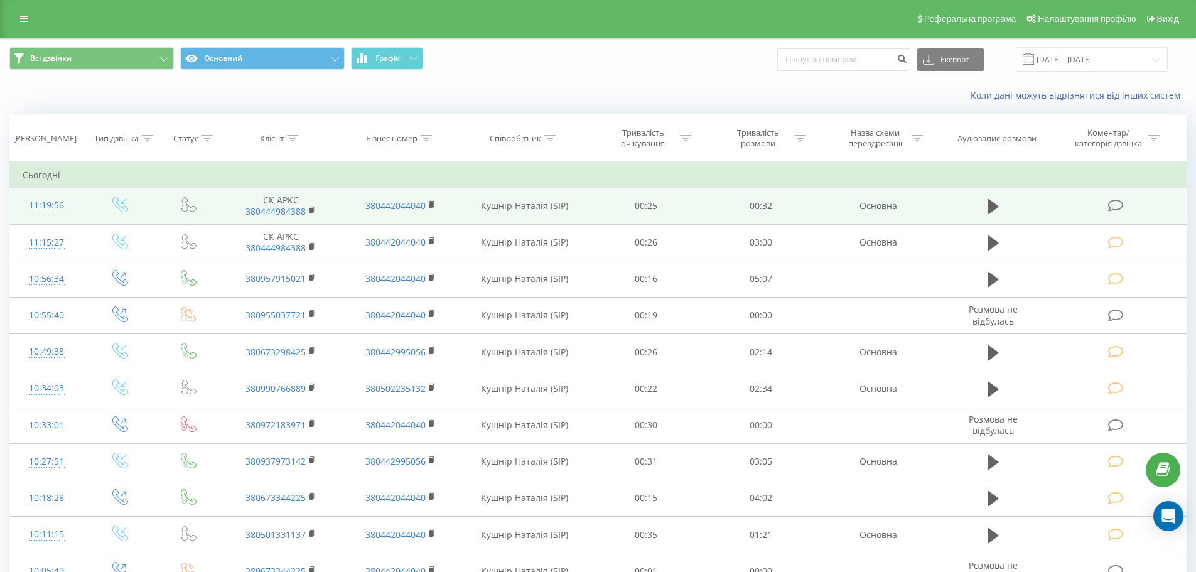
click at [1112, 203] on icon at bounding box center [1116, 205] width 16 height 13
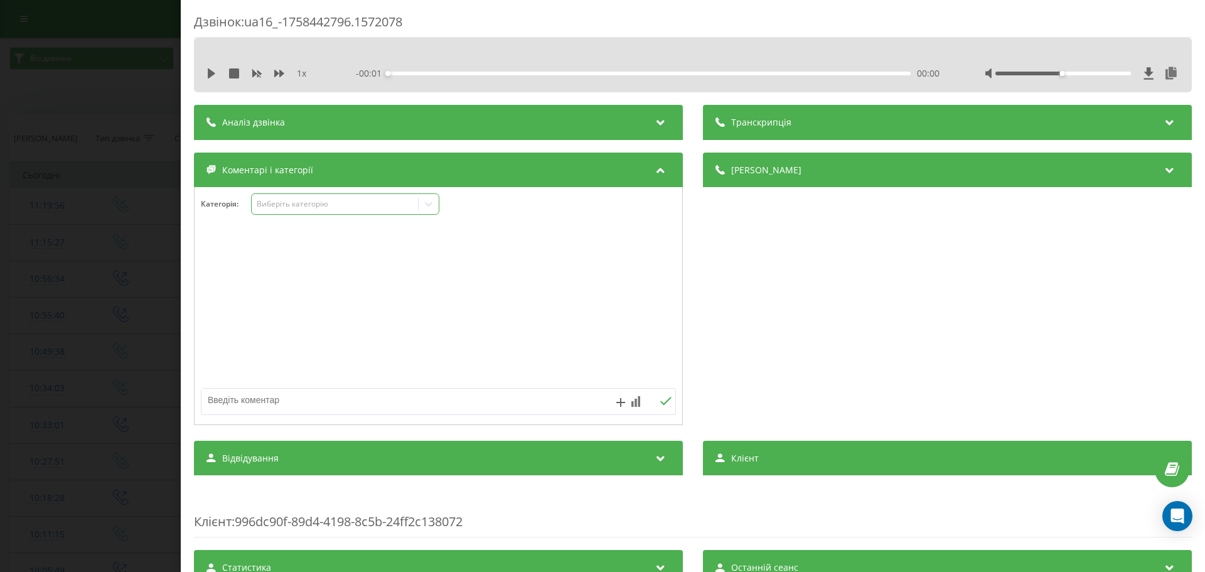
click at [427, 207] on icon at bounding box center [428, 204] width 13 height 13
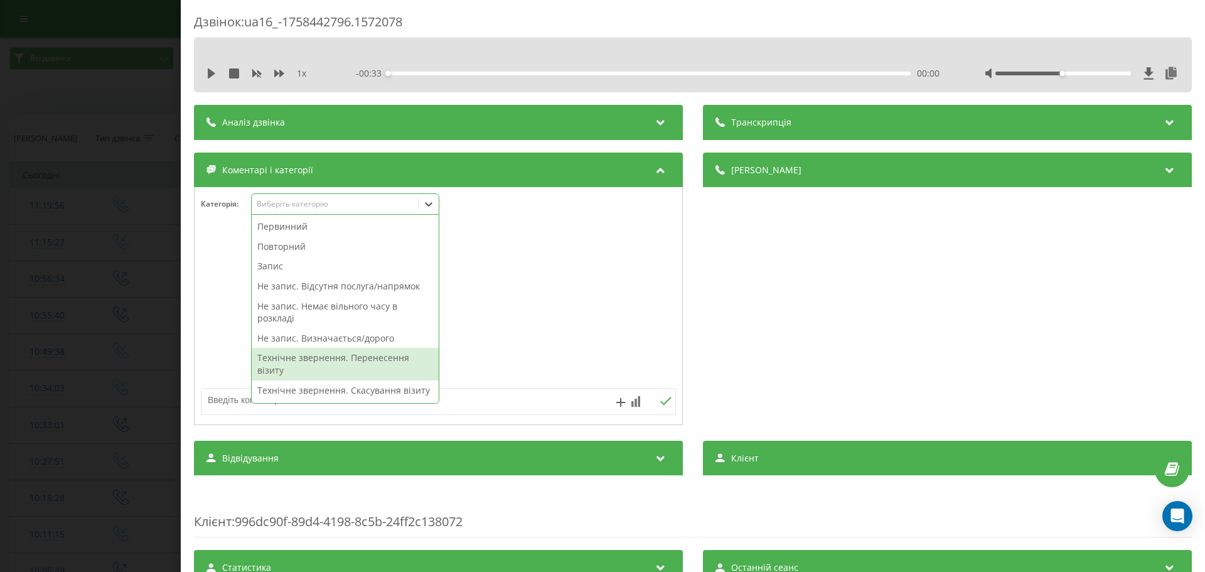
click at [359, 355] on div "Технічне звернення. Перенесення візиту" at bounding box center [345, 364] width 187 height 32
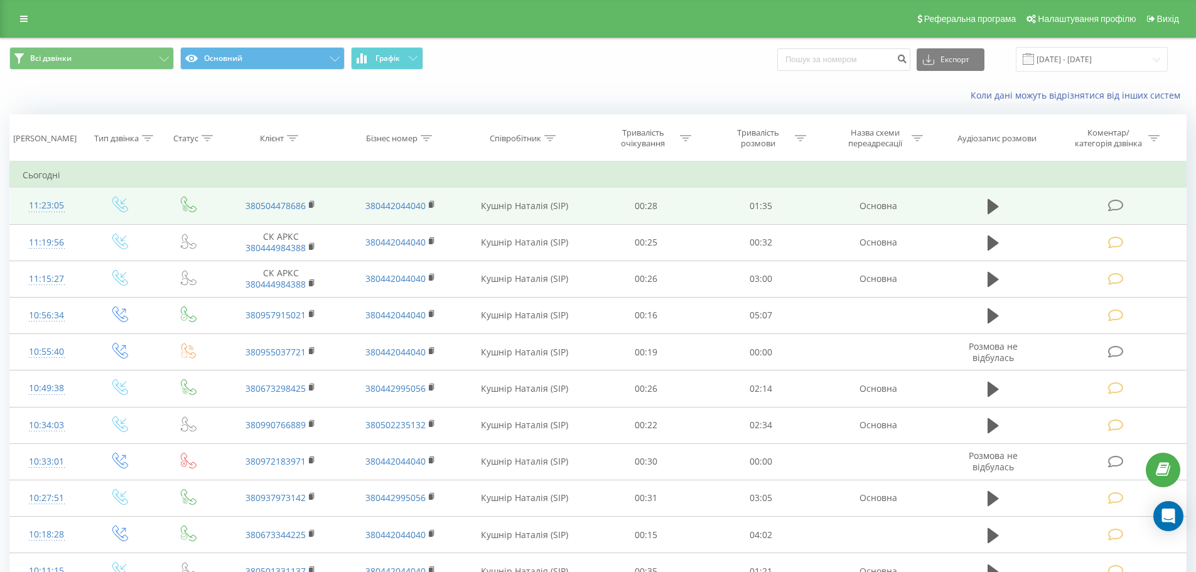
click at [1112, 202] on icon at bounding box center [1116, 205] width 16 height 13
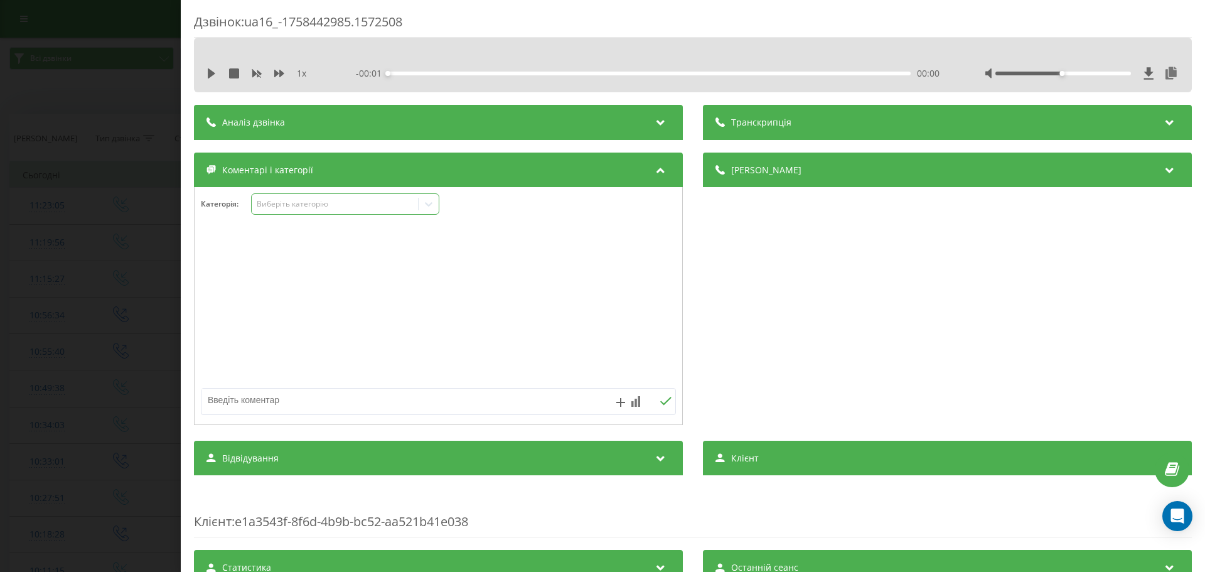
click at [434, 205] on icon at bounding box center [428, 204] width 13 height 13
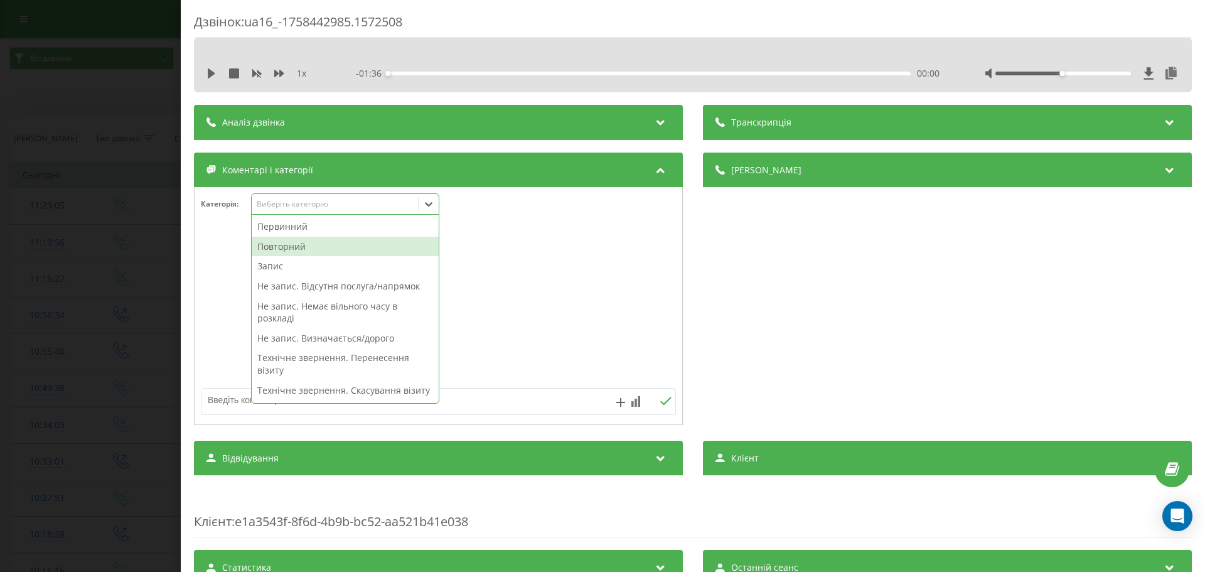
click at [294, 244] on div "Повторний" at bounding box center [345, 247] width 187 height 20
click at [286, 248] on div "Запис" at bounding box center [345, 247] width 187 height 20
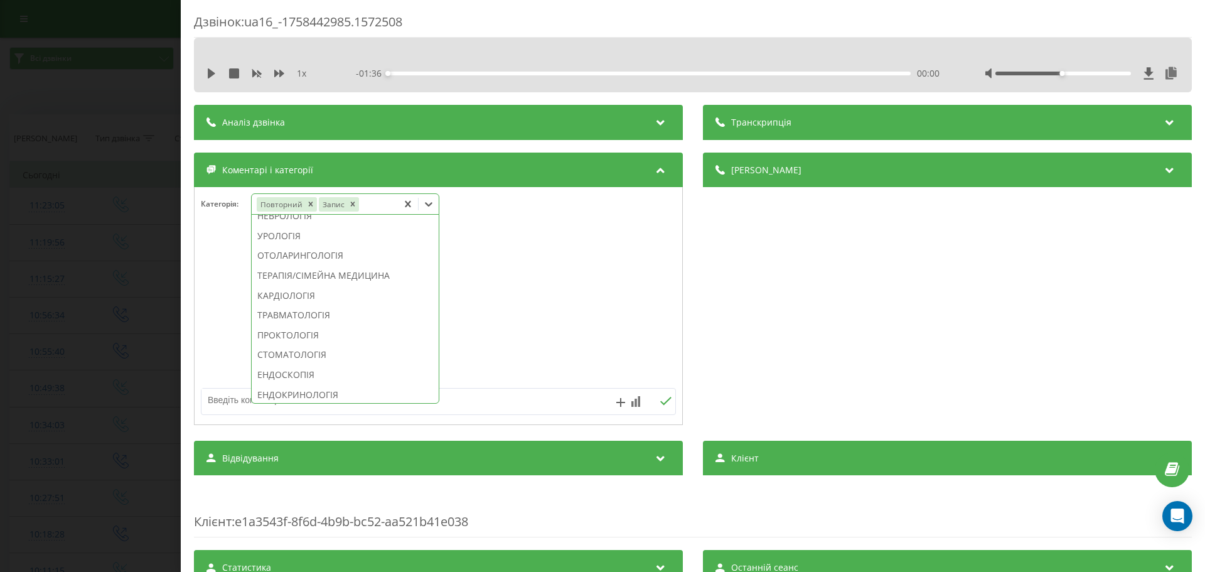
scroll to position [570, 0]
click at [349, 288] on div "СТОМАТОЛОГІЯ" at bounding box center [345, 278] width 187 height 20
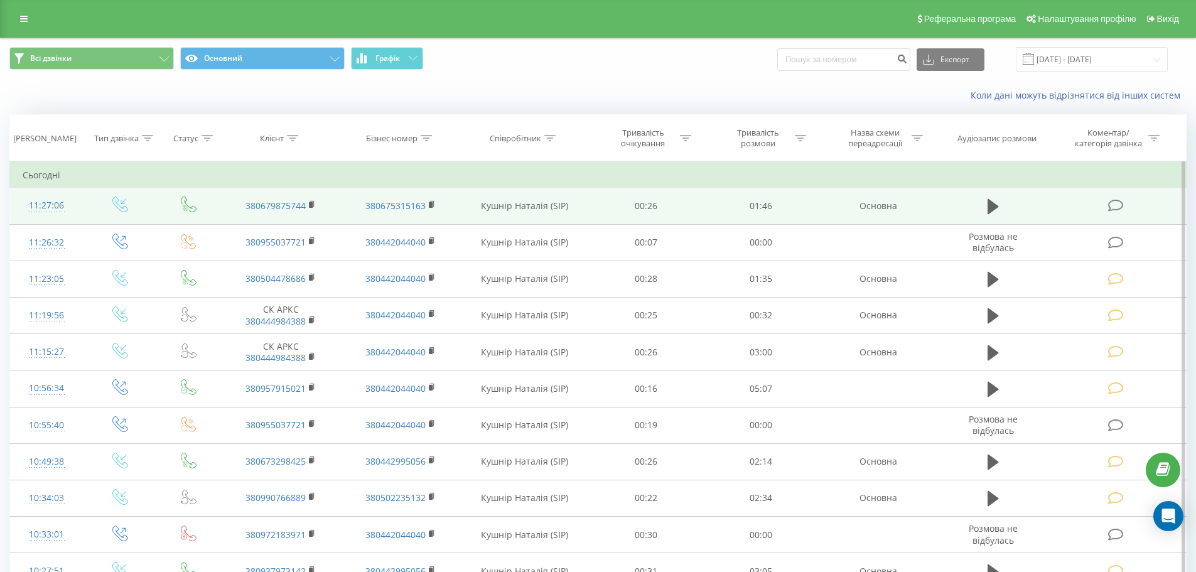
click at [1114, 204] on icon at bounding box center [1116, 205] width 16 height 13
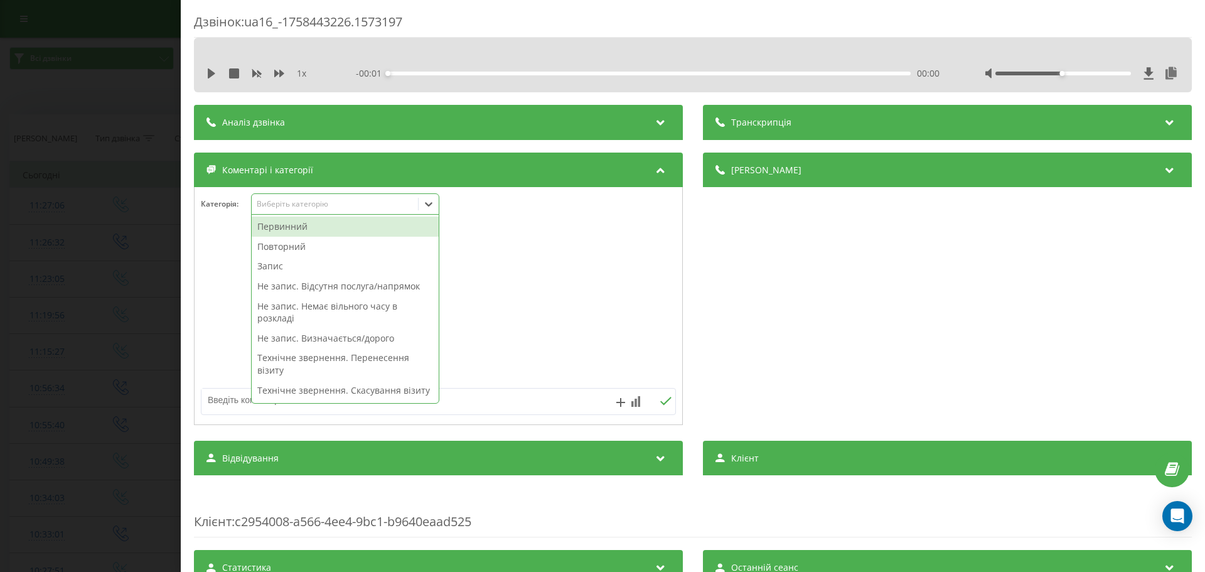
click at [429, 205] on icon at bounding box center [428, 204] width 13 height 13
click at [289, 244] on div "Повторний" at bounding box center [345, 247] width 187 height 20
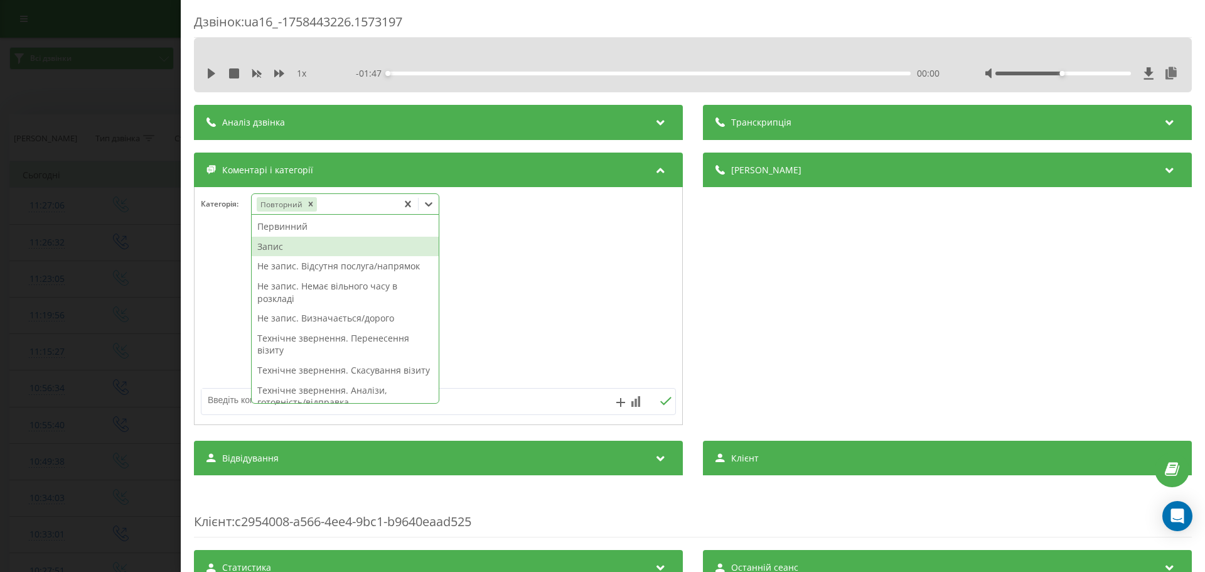
click at [277, 247] on div "Запис" at bounding box center [345, 247] width 187 height 20
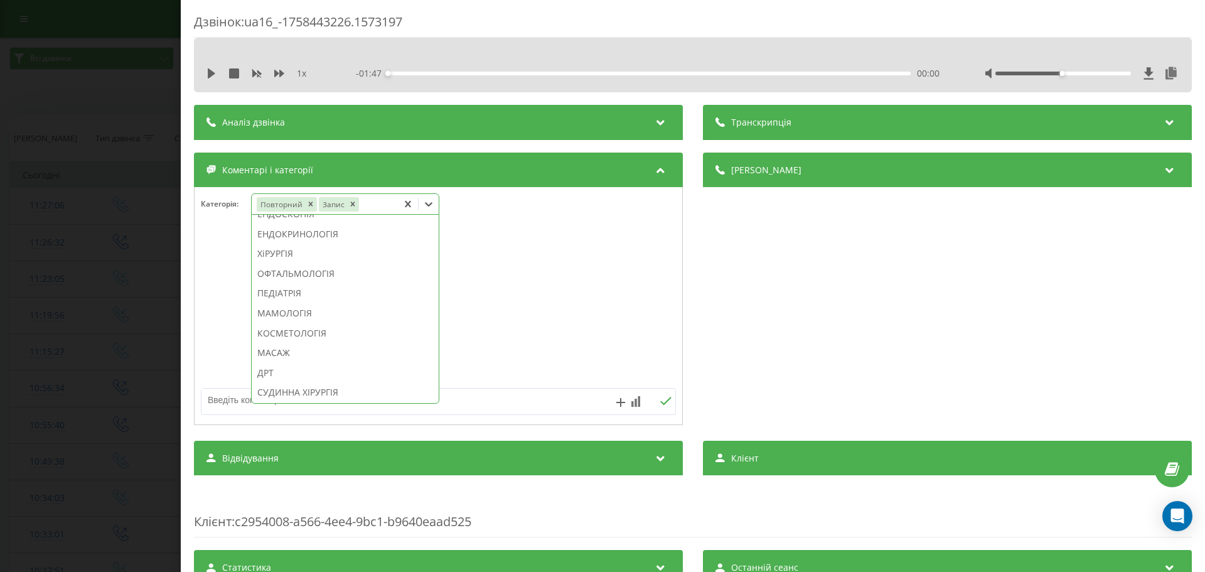
scroll to position [614, 0]
click at [324, 244] on div "СТОМАТОЛОГІЯ" at bounding box center [345, 234] width 187 height 20
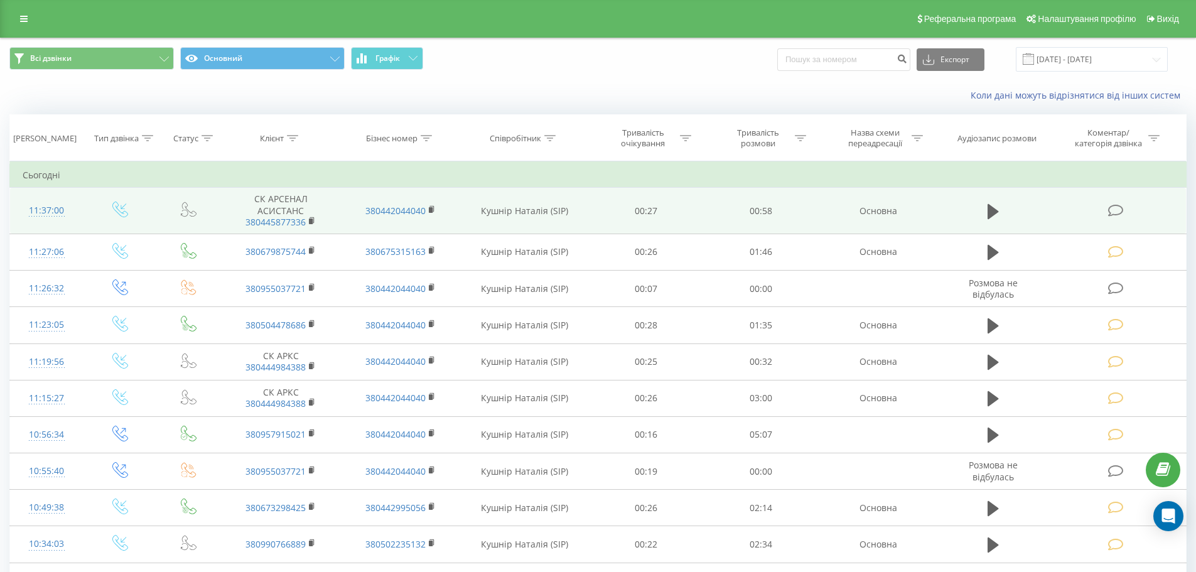
click at [1112, 210] on icon at bounding box center [1116, 210] width 16 height 13
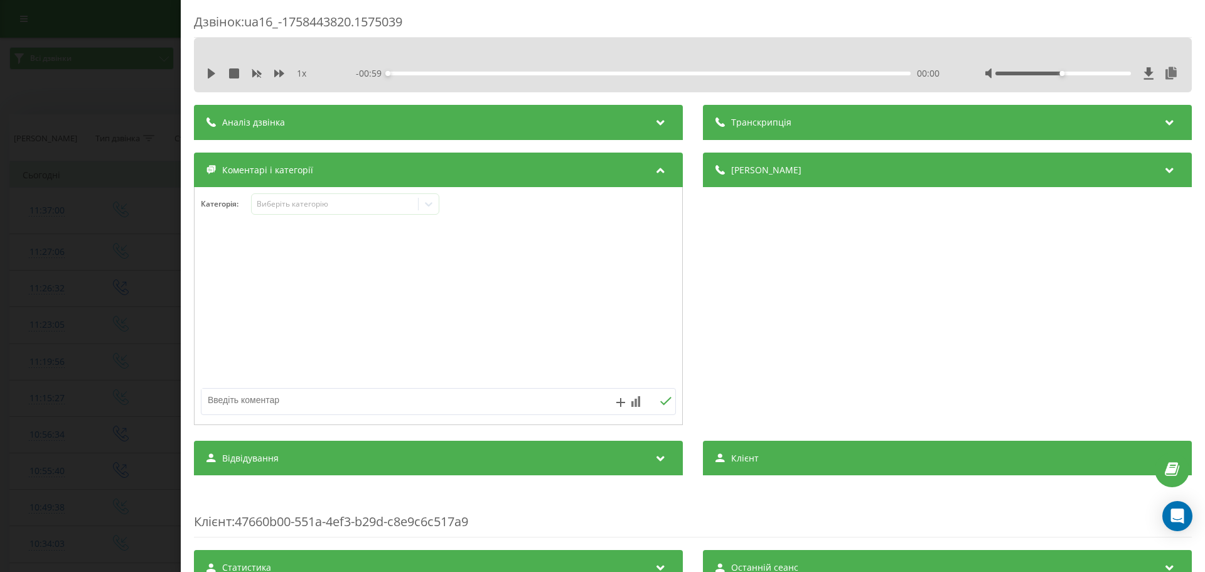
click at [237, 402] on textarea at bounding box center [391, 400] width 379 height 23
type textarea "Технічне. СК узгоджує"
click at [669, 397] on button at bounding box center [665, 401] width 19 height 11
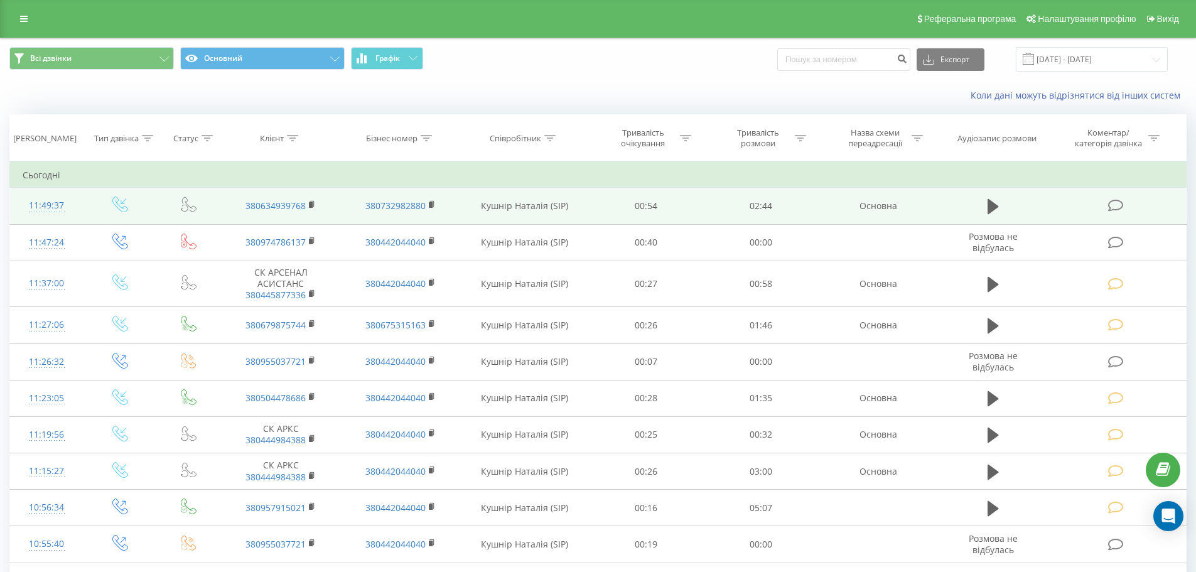
click at [1117, 205] on icon at bounding box center [1116, 205] width 16 height 13
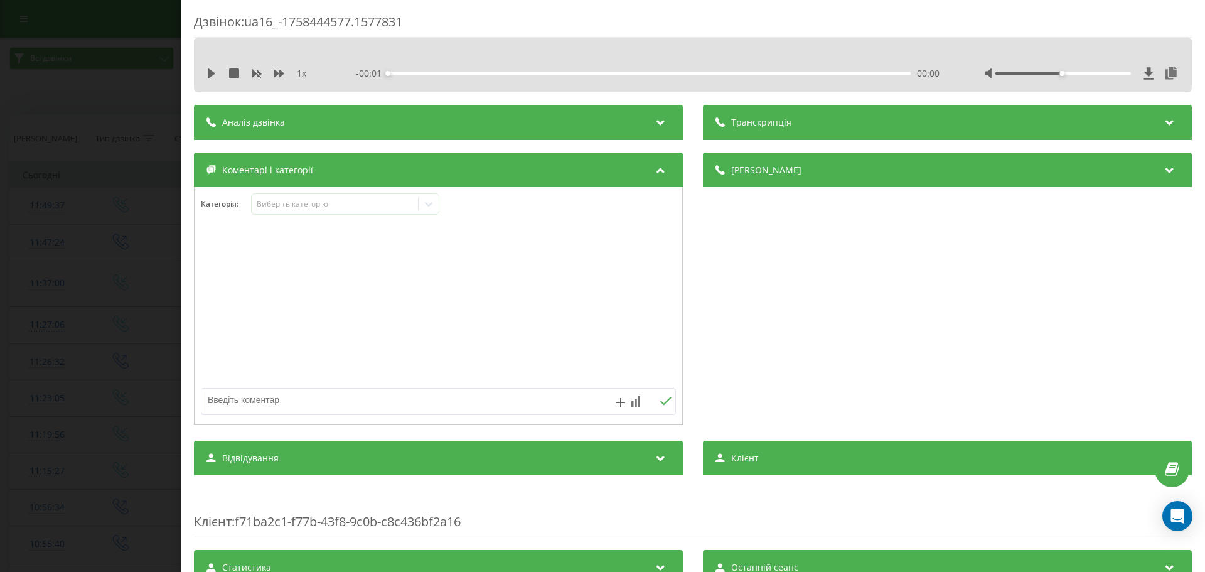
click at [232, 404] on textarea at bounding box center [391, 400] width 379 height 23
click at [242, 399] on textarea "Технічне СК узгоджує" at bounding box center [391, 400] width 379 height 23
type textarea "Технічне. СК узгоджує"
click at [664, 402] on icon at bounding box center [666, 401] width 12 height 9
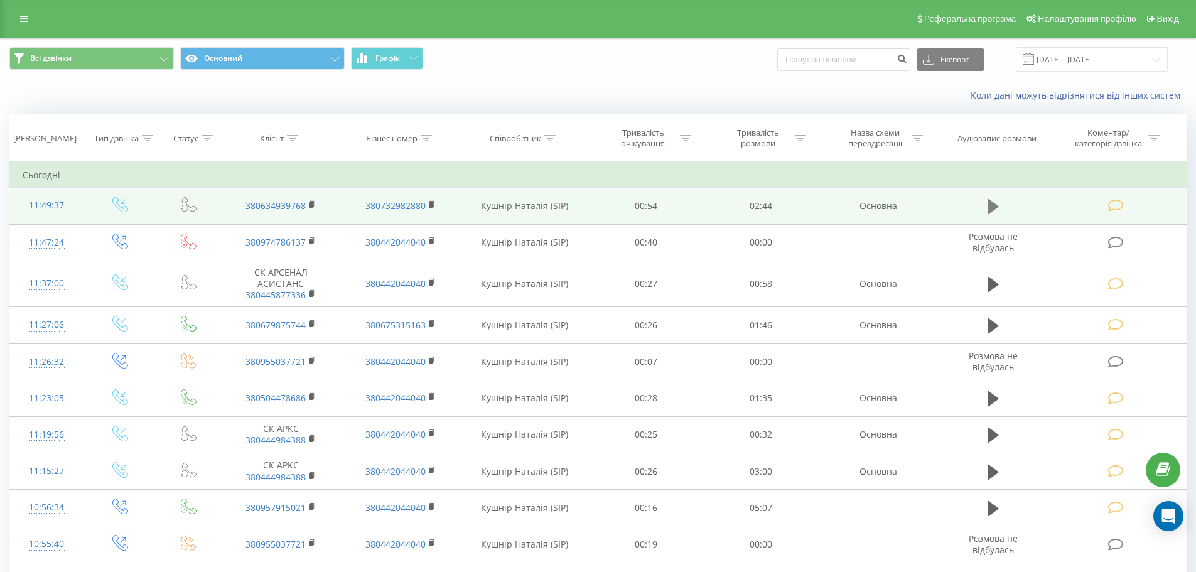
click at [990, 207] on icon at bounding box center [992, 206] width 11 height 15
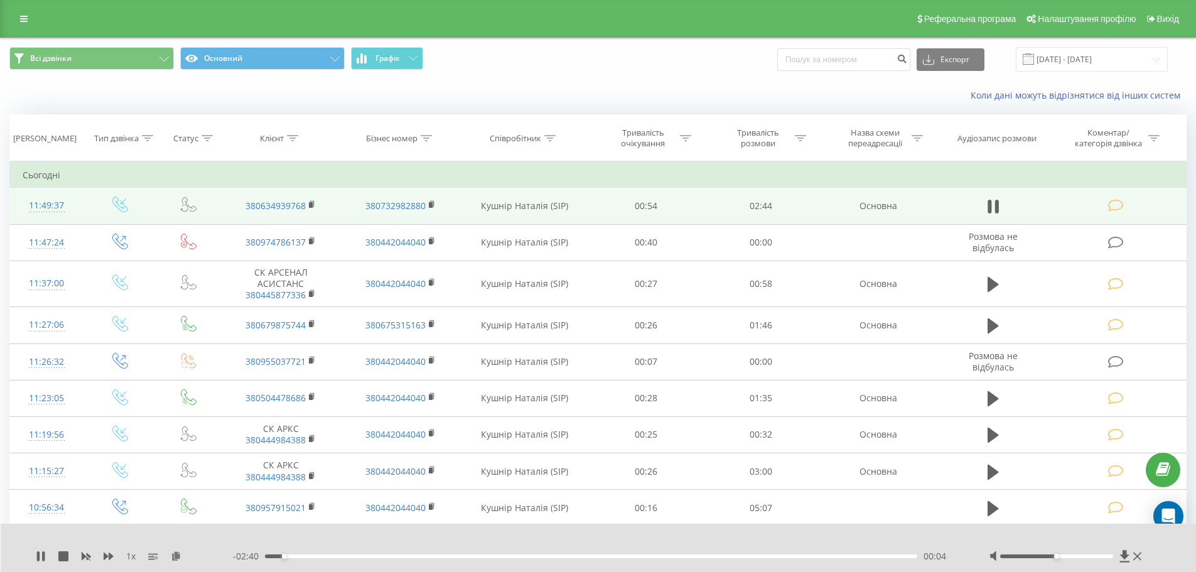
click at [1116, 205] on icon at bounding box center [1116, 205] width 16 height 13
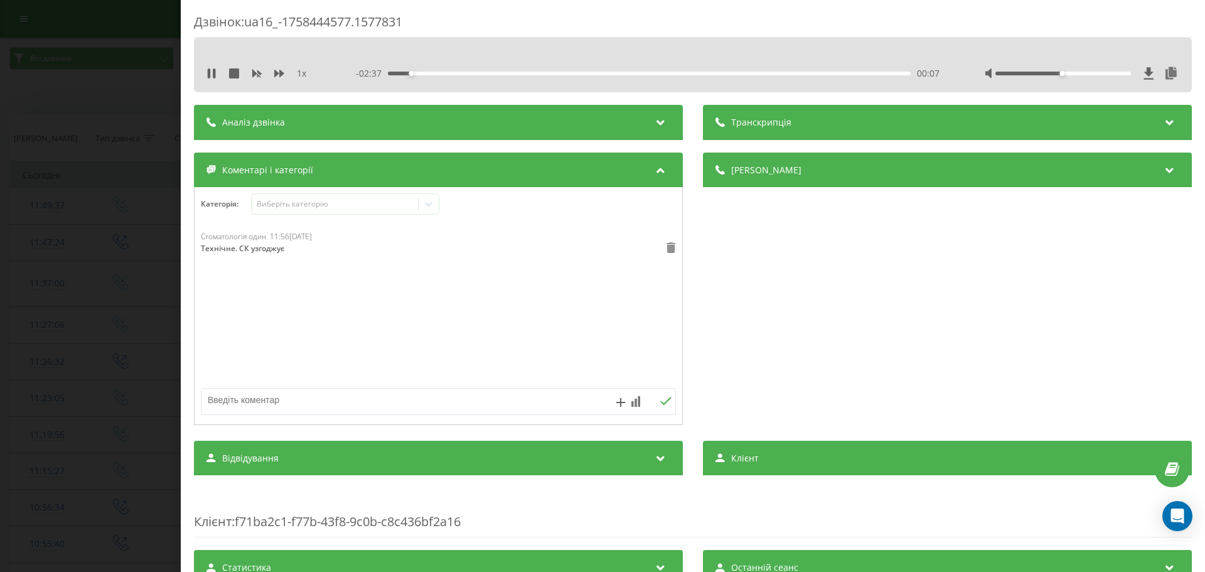
click at [666, 249] on icon at bounding box center [671, 247] width 10 height 11
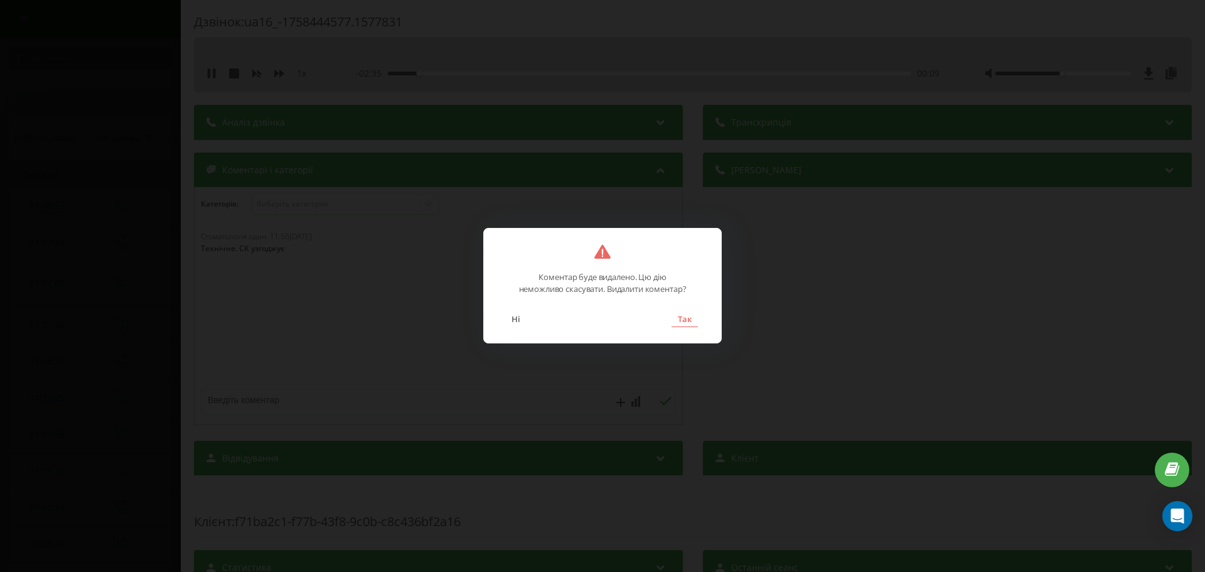
click at [684, 325] on button "Так" at bounding box center [685, 319] width 26 height 16
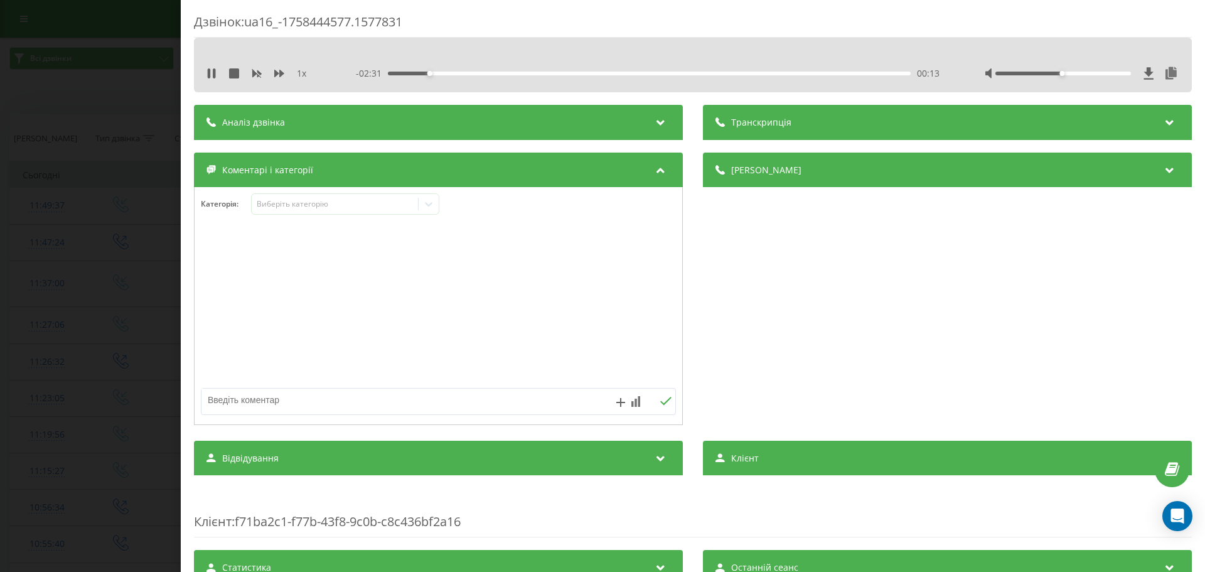
click at [244, 399] on textarea at bounding box center [391, 400] width 379 height 23
type textarea "Технічне. Уточнення адреси"
click at [662, 403] on icon at bounding box center [666, 401] width 12 height 9
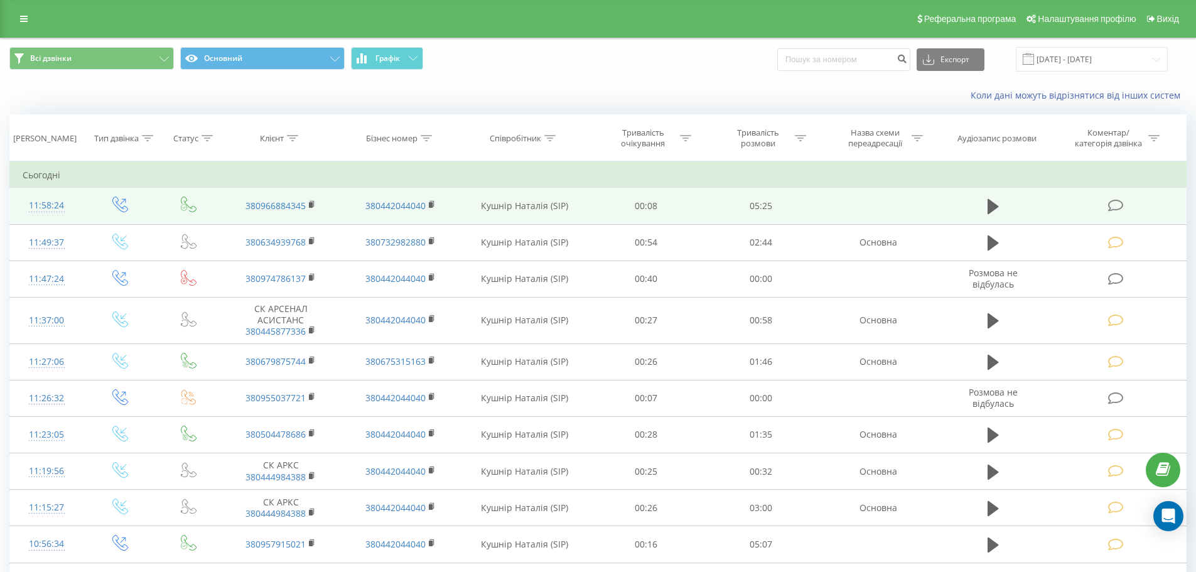
click at [1112, 205] on icon at bounding box center [1116, 205] width 16 height 13
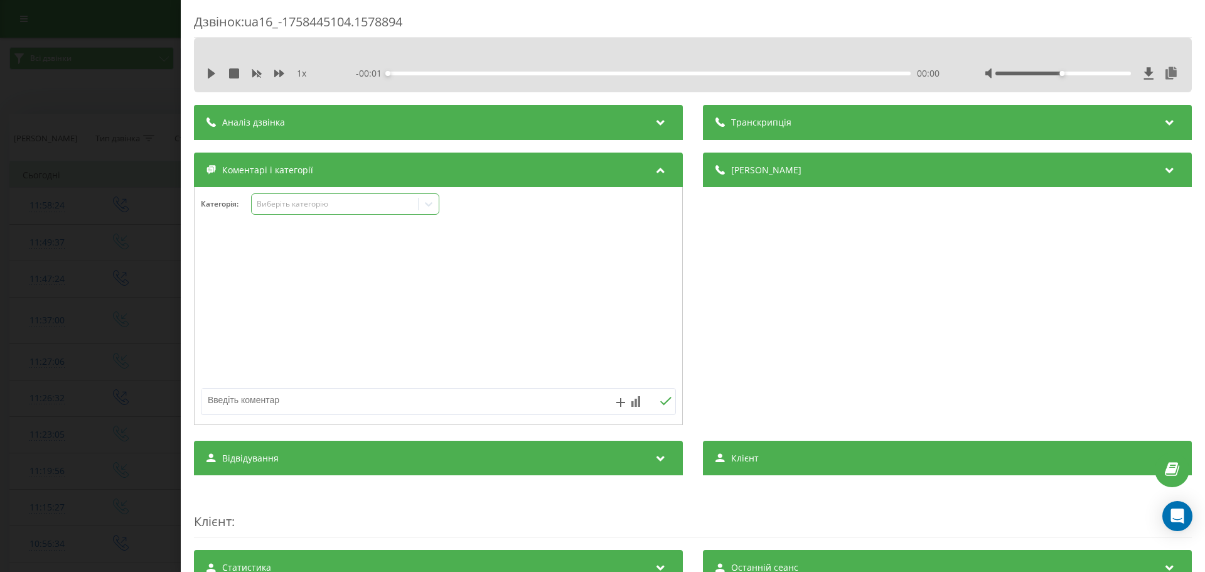
click at [429, 202] on icon at bounding box center [428, 204] width 13 height 13
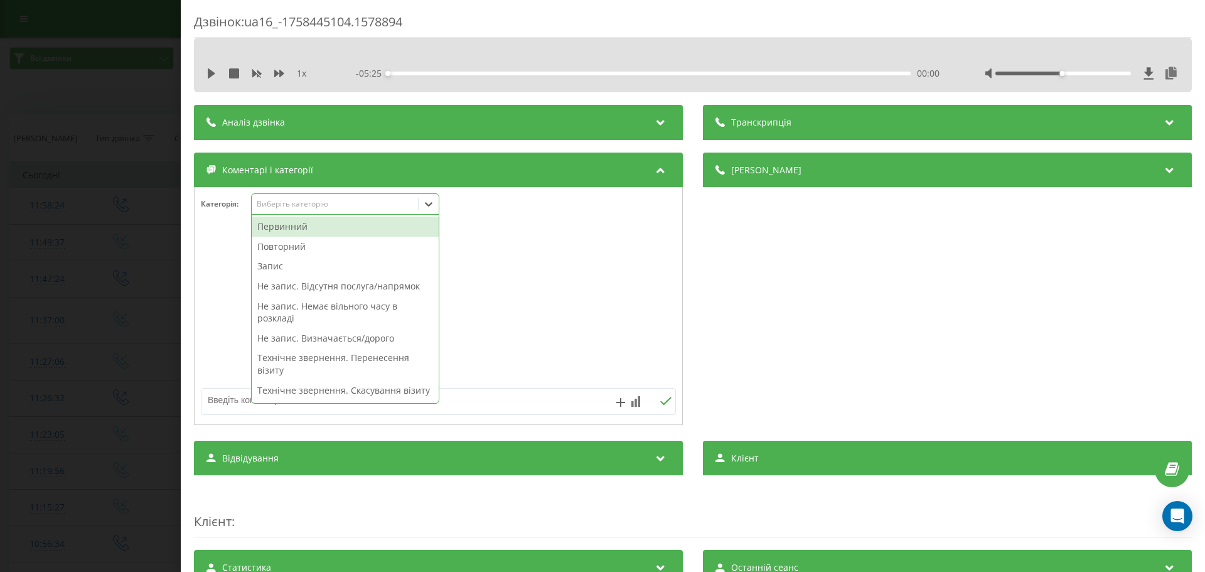
click at [278, 229] on div "Первинний" at bounding box center [345, 227] width 187 height 20
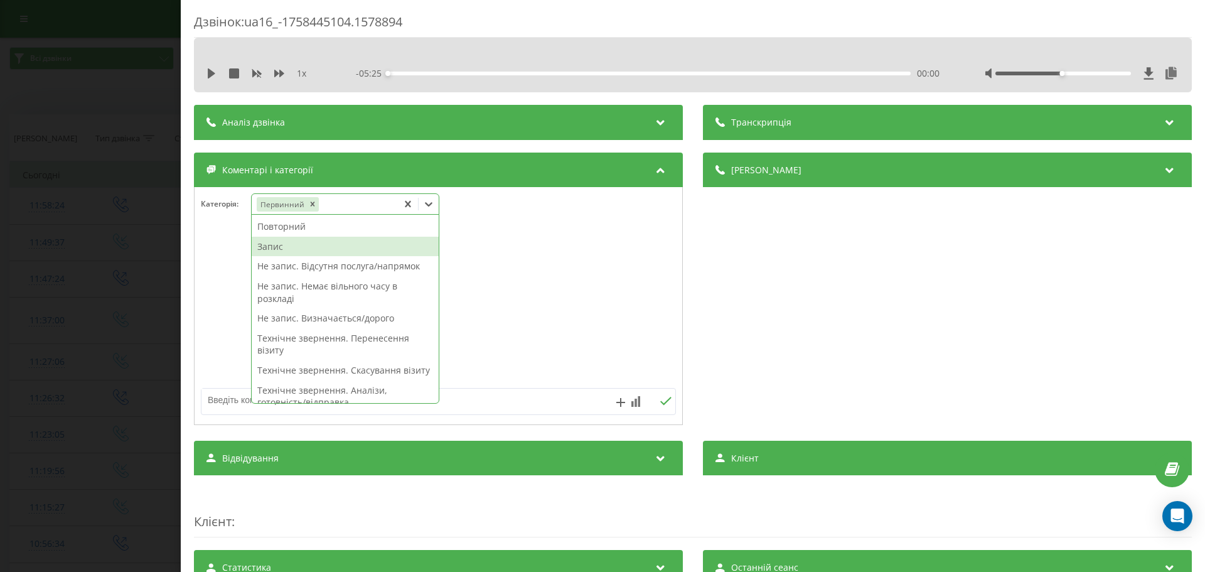
click at [274, 250] on div "Запис" at bounding box center [345, 247] width 187 height 20
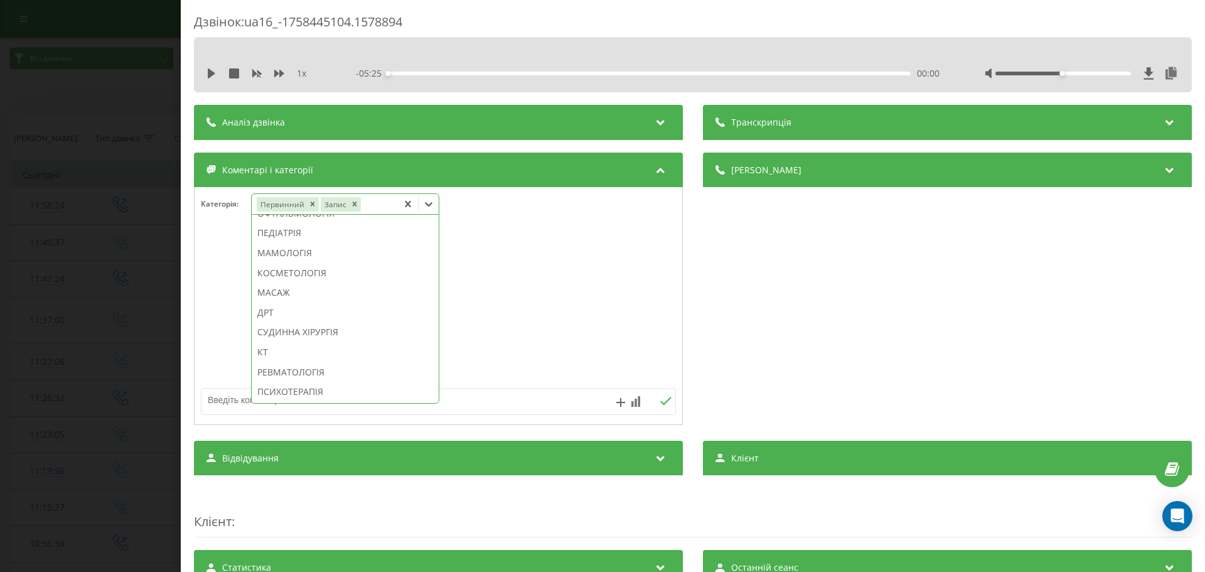
scroll to position [718, 0]
click at [323, 279] on div "КОСМЕТОЛОГІЯ" at bounding box center [345, 269] width 187 height 20
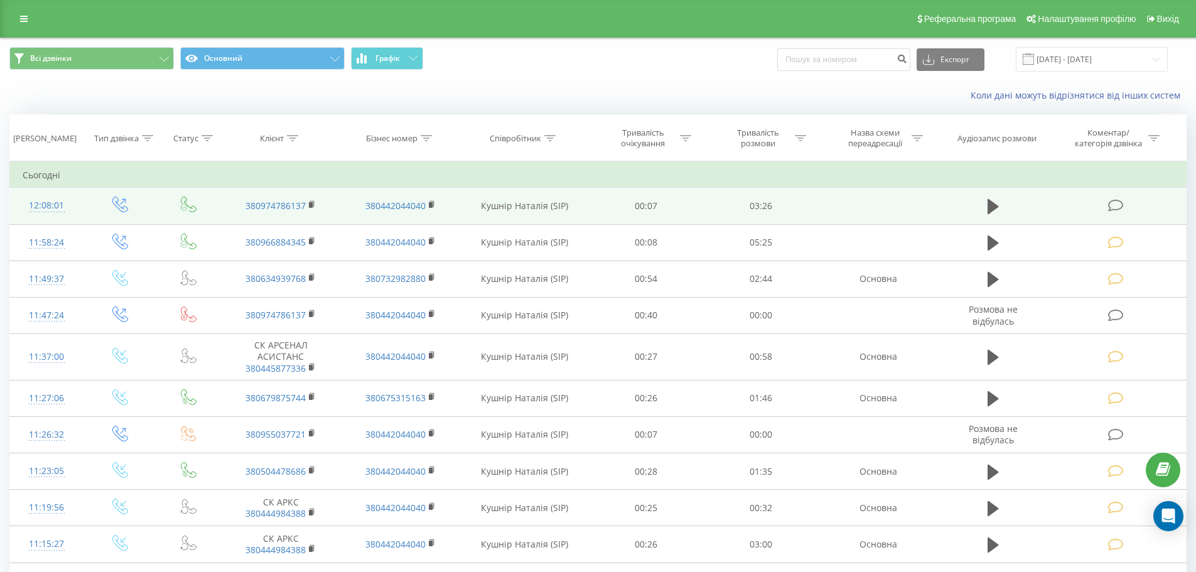
click at [1114, 201] on icon at bounding box center [1116, 205] width 16 height 13
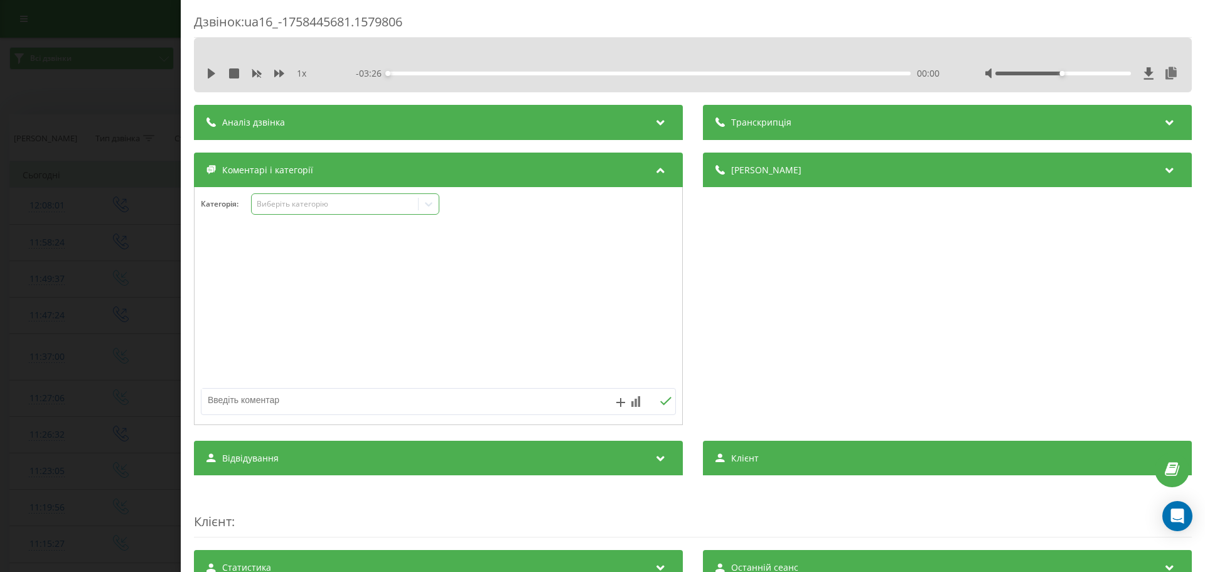
click at [432, 205] on icon at bounding box center [429, 204] width 8 height 4
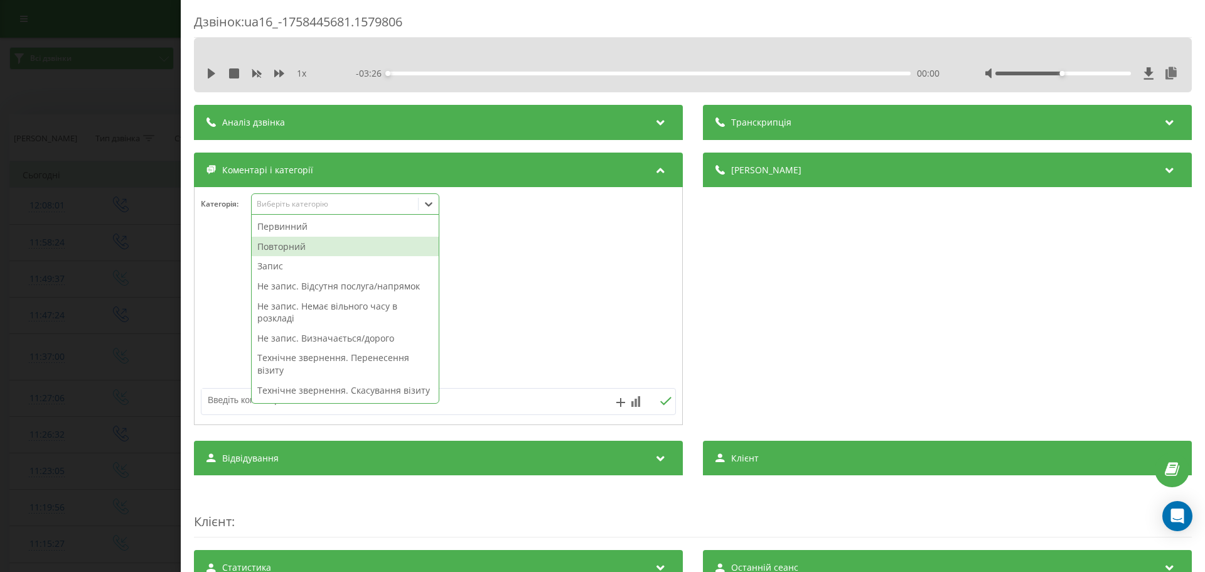
click at [303, 246] on div "Повторний" at bounding box center [345, 247] width 187 height 20
click at [276, 244] on div "Запис" at bounding box center [345, 247] width 187 height 20
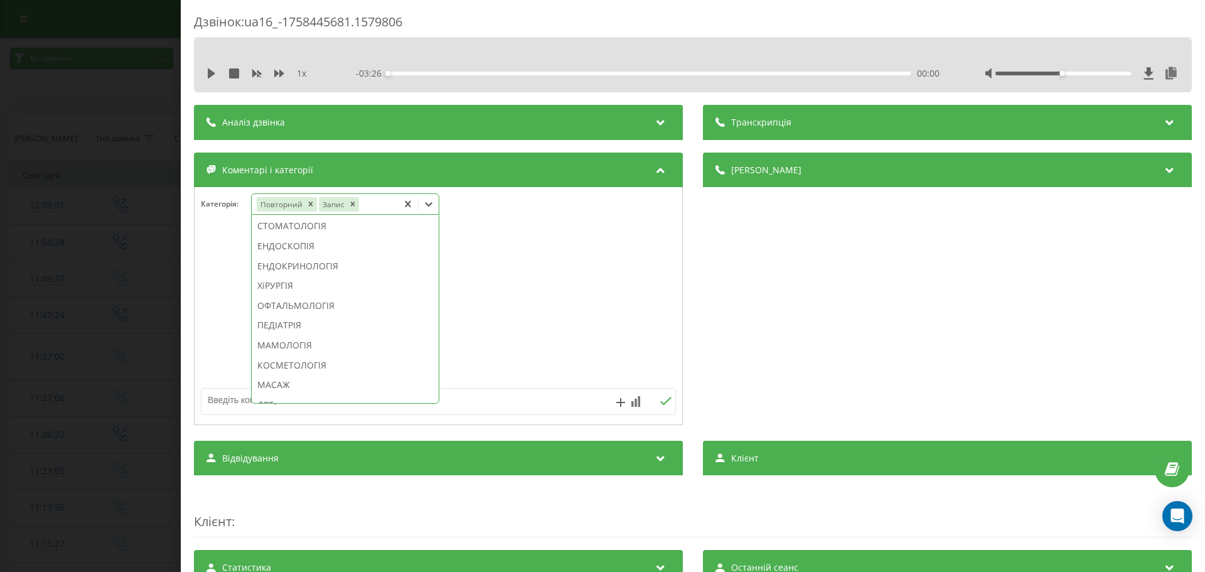
scroll to position [618, 0]
click at [342, 240] on div "СТОМАТОЛОГІЯ" at bounding box center [345, 230] width 187 height 20
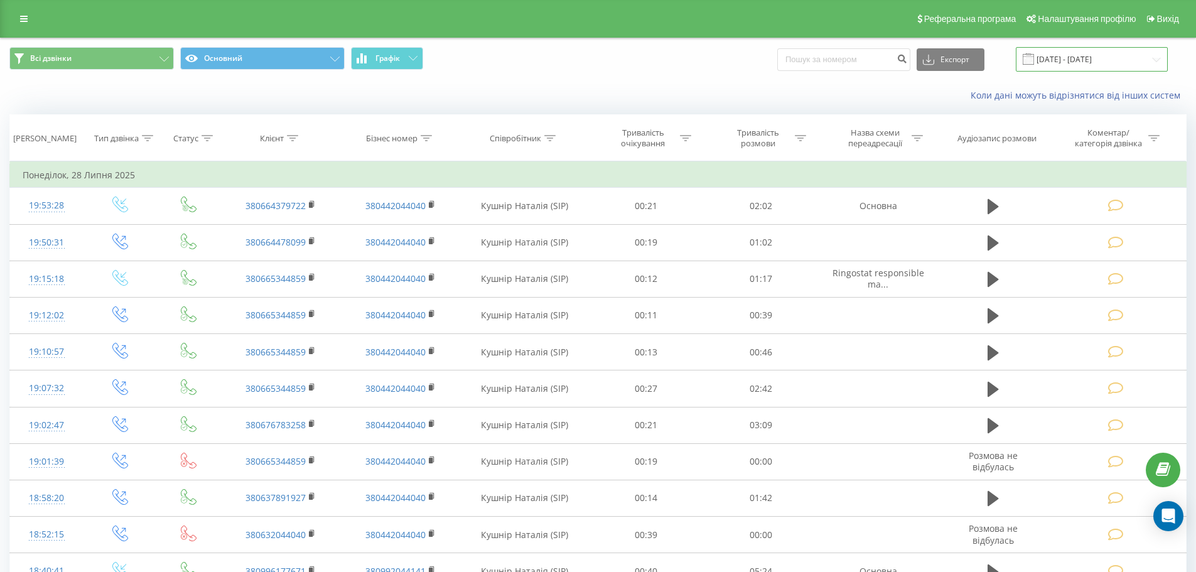
click at [1154, 58] on input "28.06.2025 - 28.07.2025" at bounding box center [1092, 59] width 152 height 24
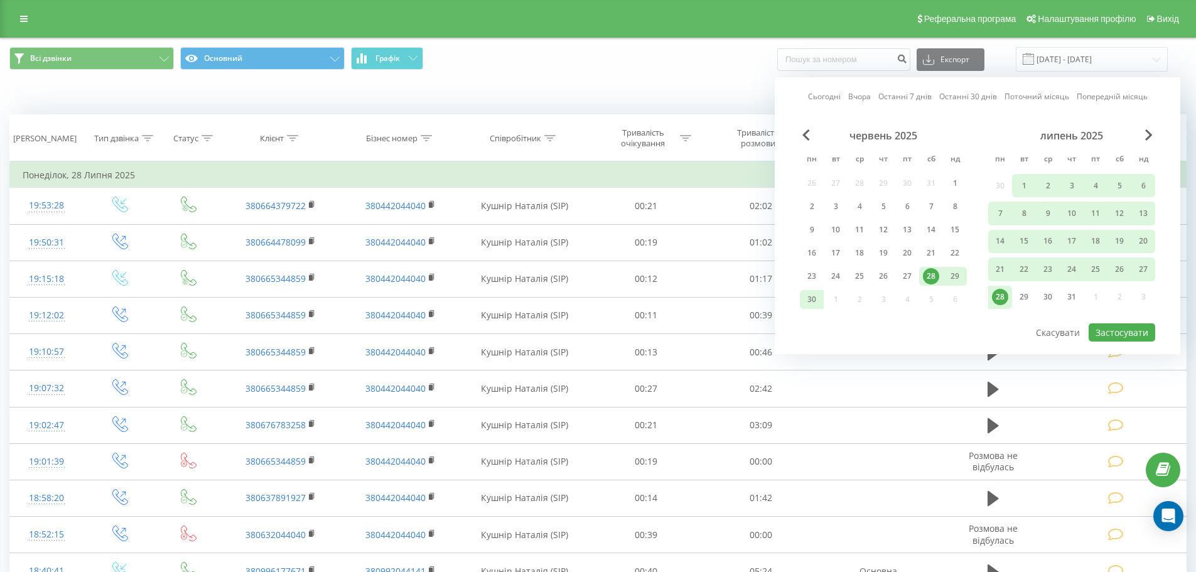
click at [827, 97] on link "Сьогодні" at bounding box center [824, 96] width 33 height 12
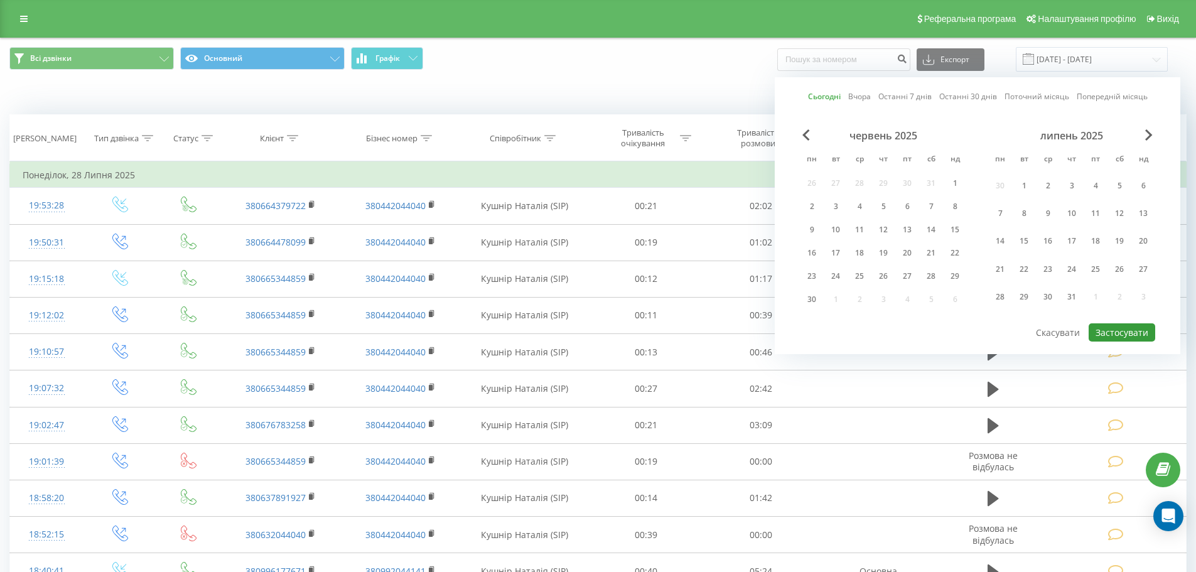
click at [1116, 335] on button "Застосувати" at bounding box center [1122, 332] width 67 height 18
type input "[DATE] - [DATE]"
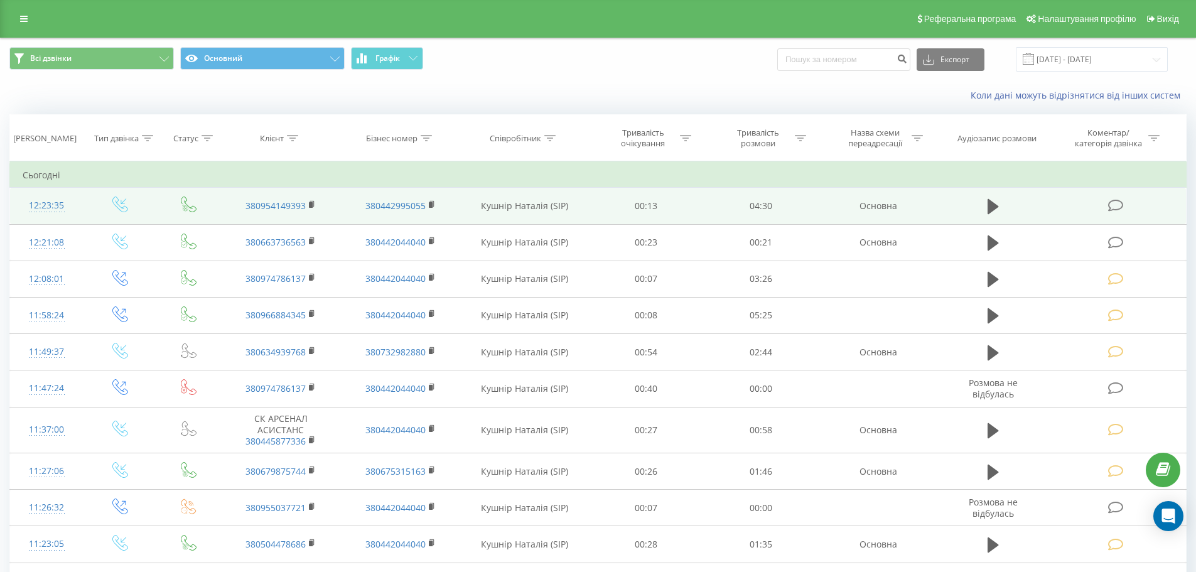
click at [1116, 200] on icon at bounding box center [1116, 205] width 16 height 13
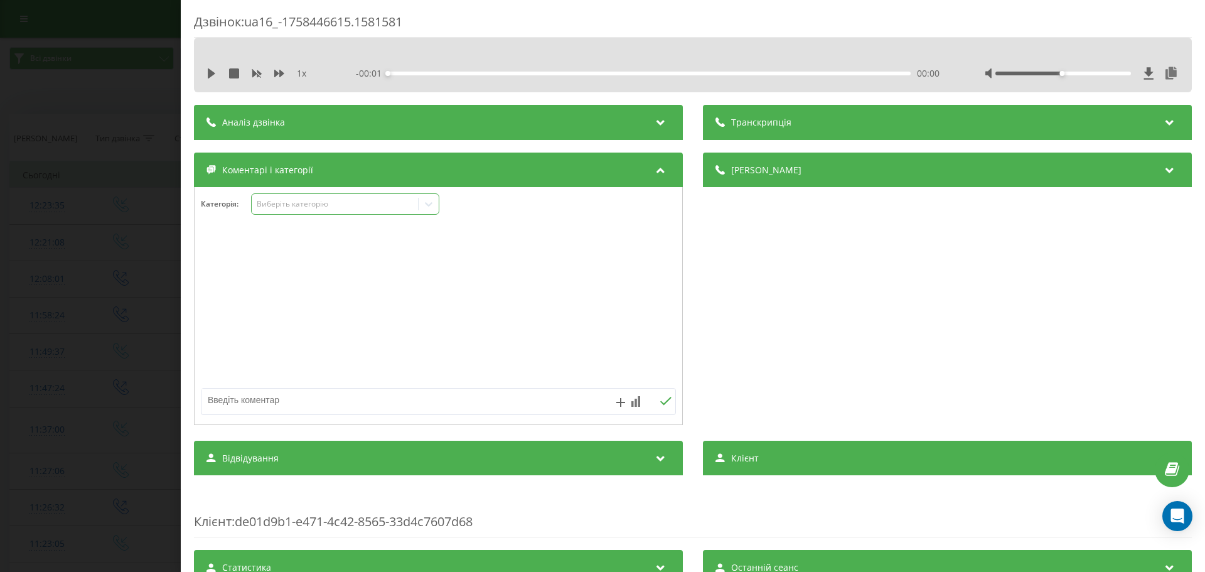
click at [430, 205] on icon at bounding box center [428, 204] width 13 height 13
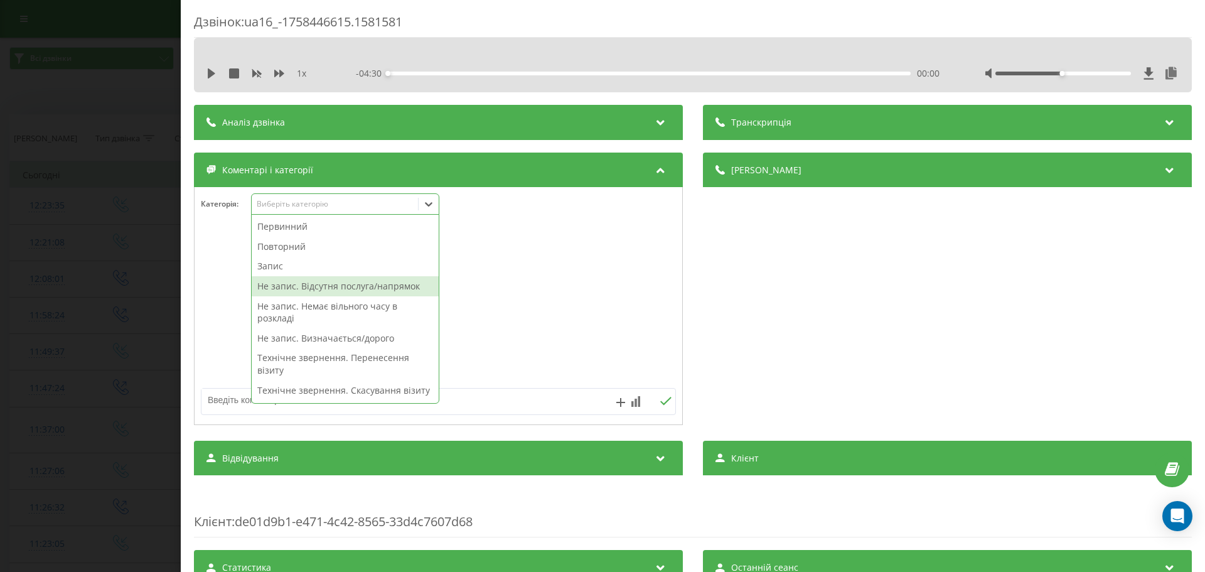
click at [316, 289] on div "Не запис. Відсутня послуга/напрямок" at bounding box center [345, 286] width 187 height 20
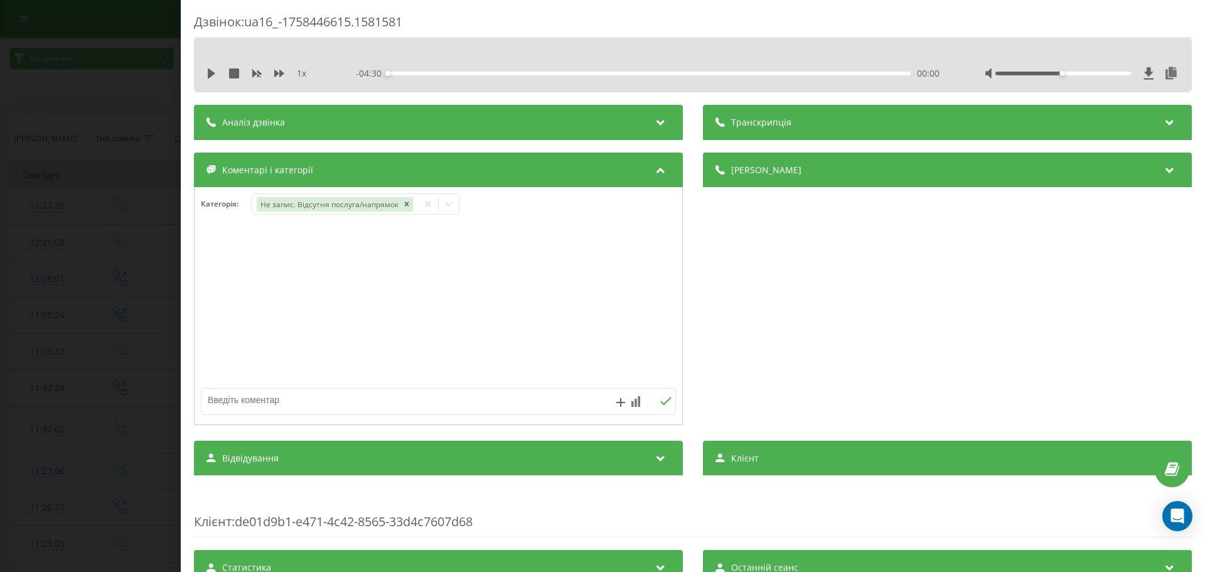
click at [242, 405] on textarea at bounding box center [391, 400] width 379 height 23
type textarea "л"
type textarea "дитячий дерматолог на ОБОЛОНІ"
click at [663, 400] on icon at bounding box center [666, 401] width 12 height 9
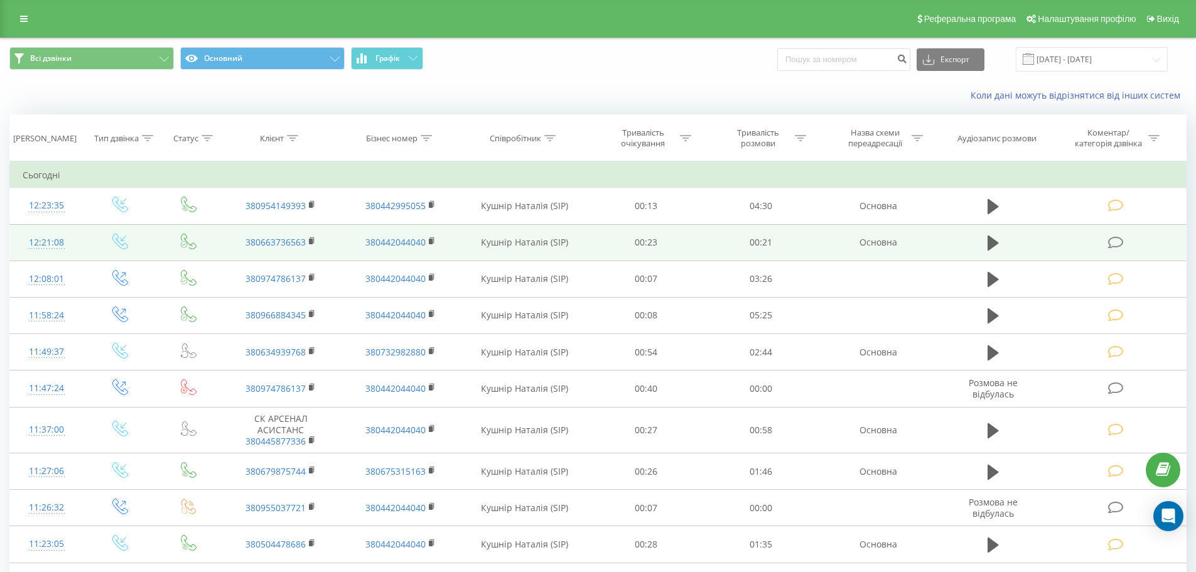
click at [1119, 246] on icon at bounding box center [1116, 242] width 16 height 13
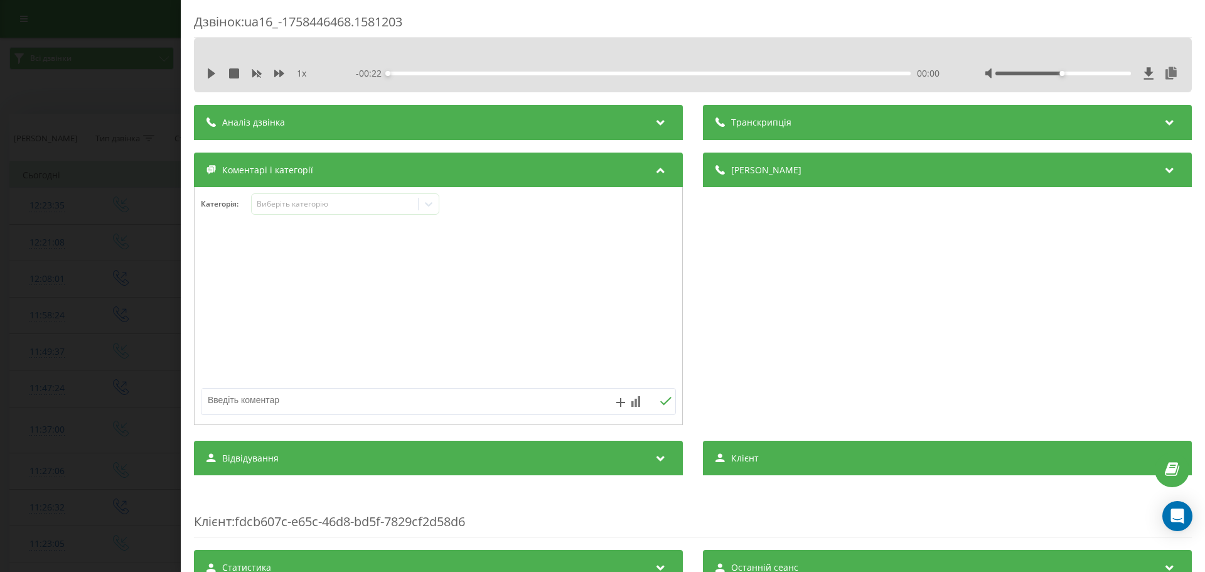
click at [232, 397] on textarea at bounding box center [391, 400] width 379 height 23
type textarea "Уточнення по запису"
click at [660, 400] on icon at bounding box center [666, 401] width 12 height 9
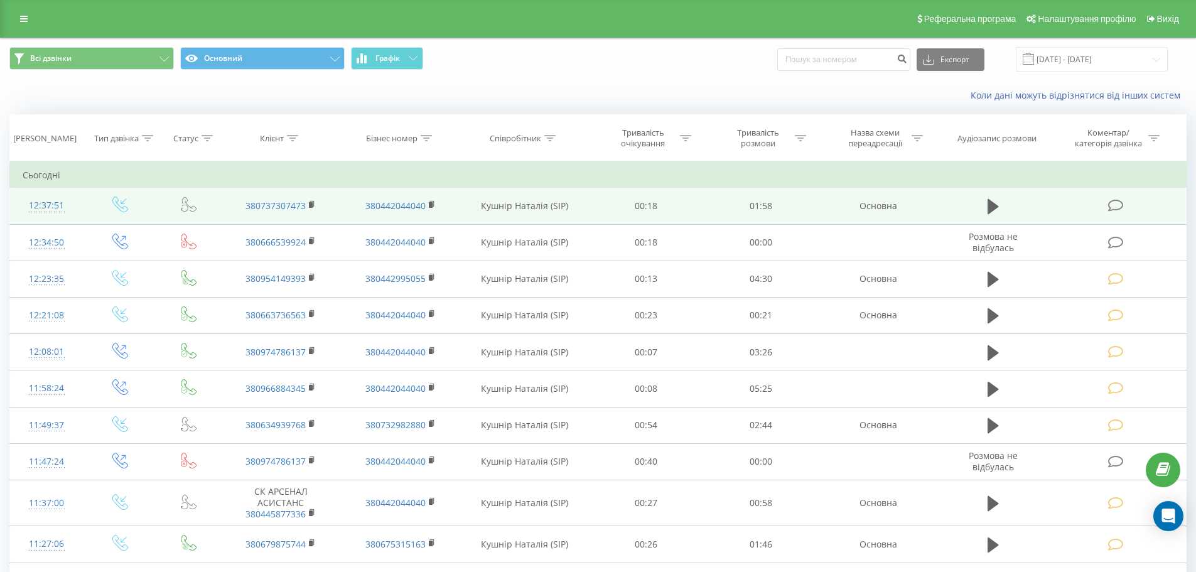
click at [1114, 207] on icon at bounding box center [1116, 205] width 16 height 13
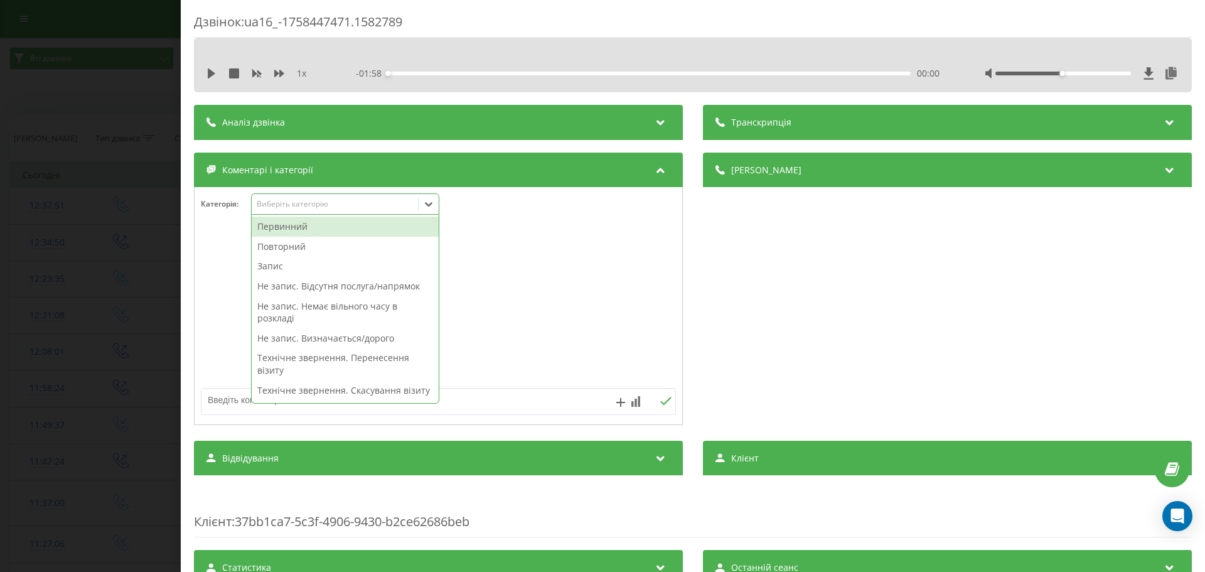
click at [429, 205] on icon at bounding box center [428, 204] width 13 height 13
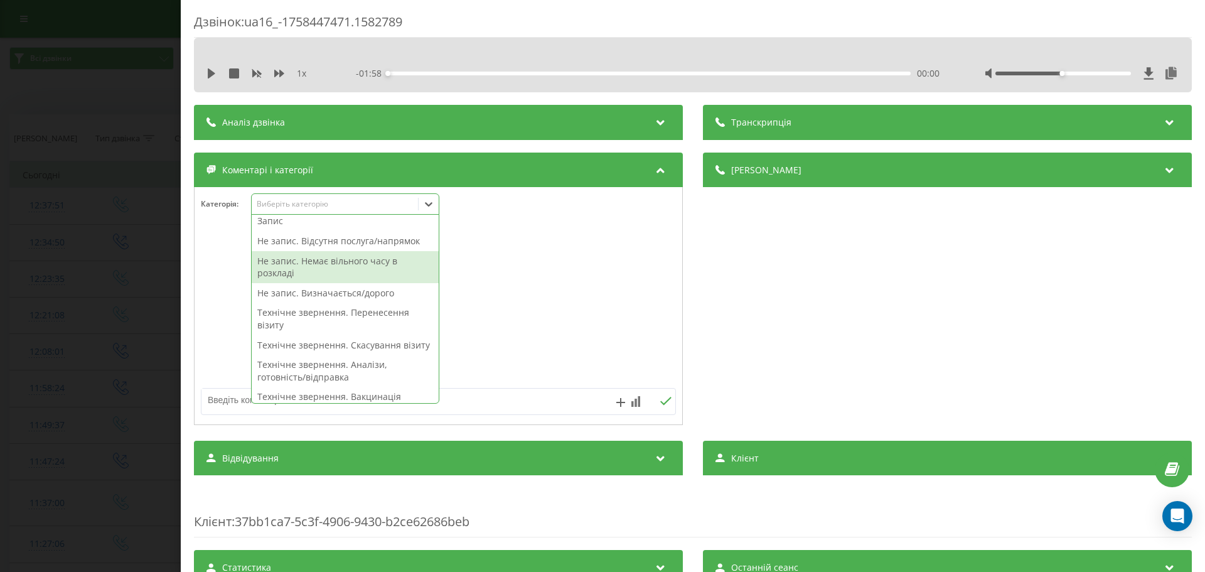
scroll to position [63, 0]
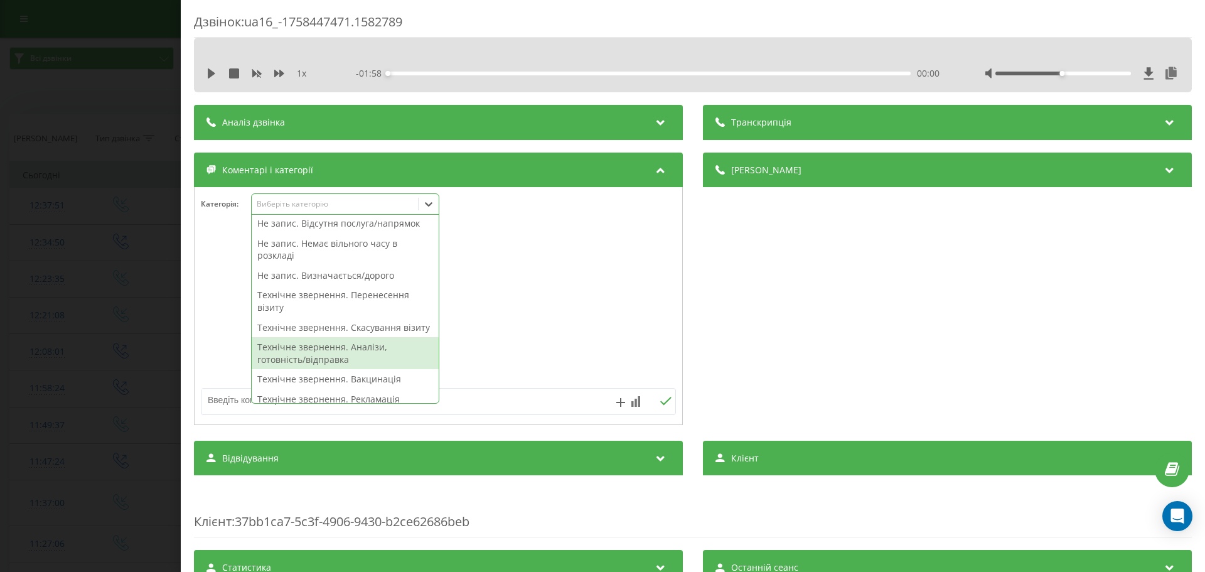
click at [298, 369] on div "Технічне звернення. Аналізи, готовність/відправка" at bounding box center [345, 353] width 187 height 32
